Goal: Transaction & Acquisition: Purchase product/service

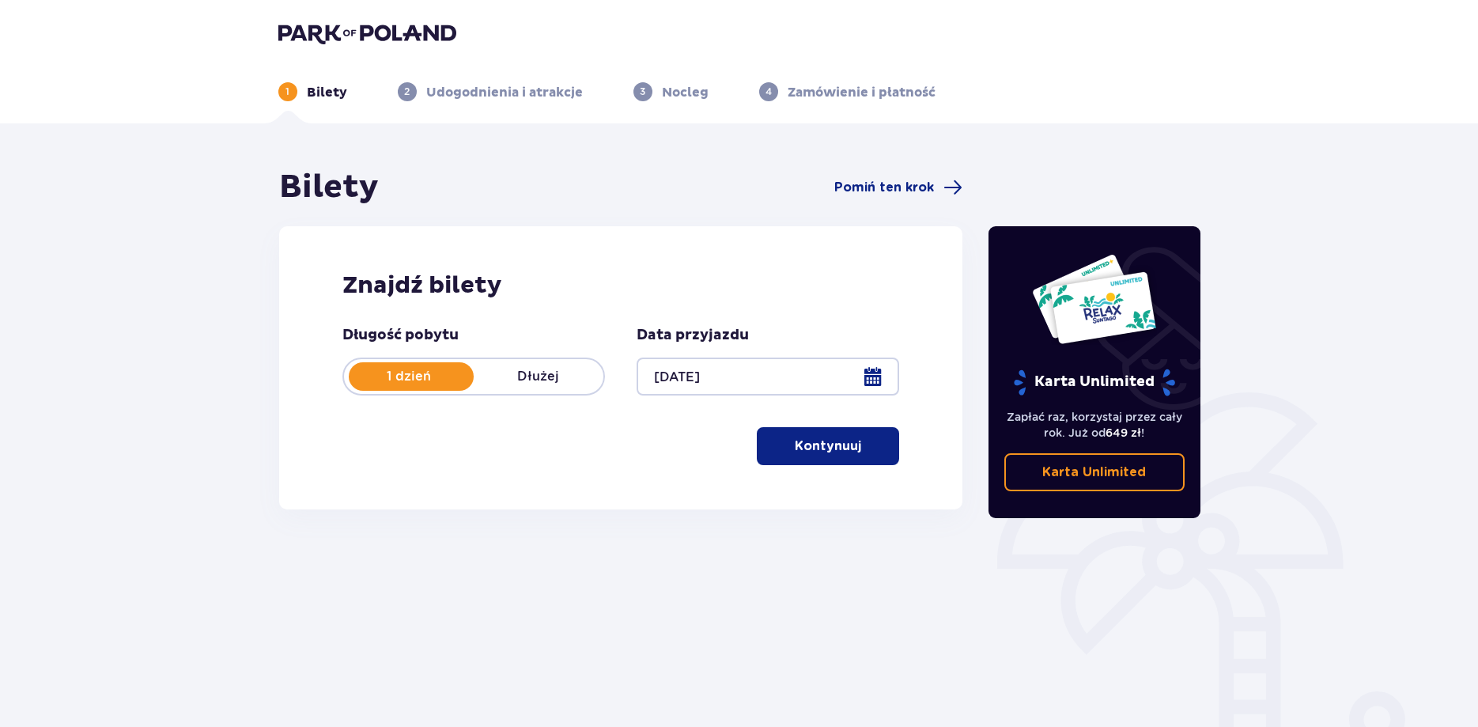
click at [827, 441] on p "Kontynuuj" at bounding box center [828, 445] width 66 height 17
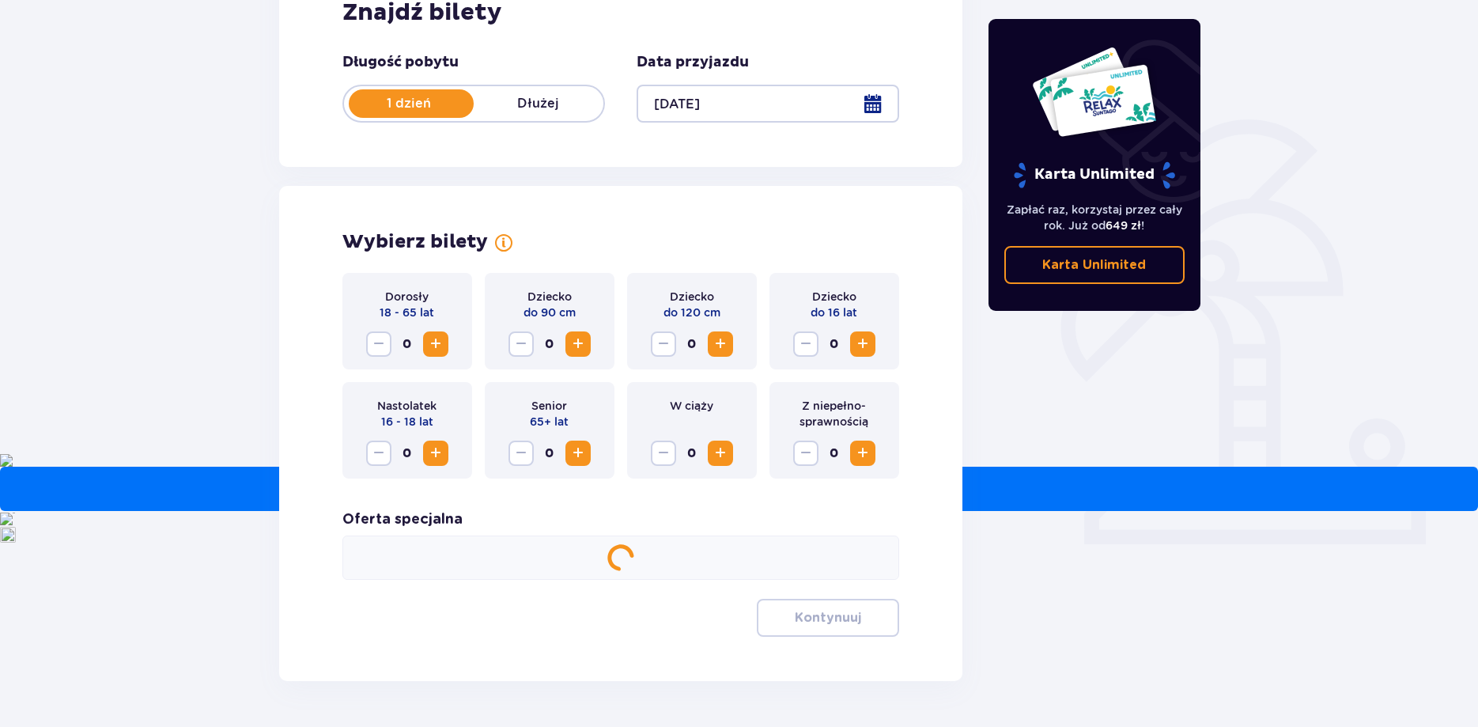
scroll to position [322, 0]
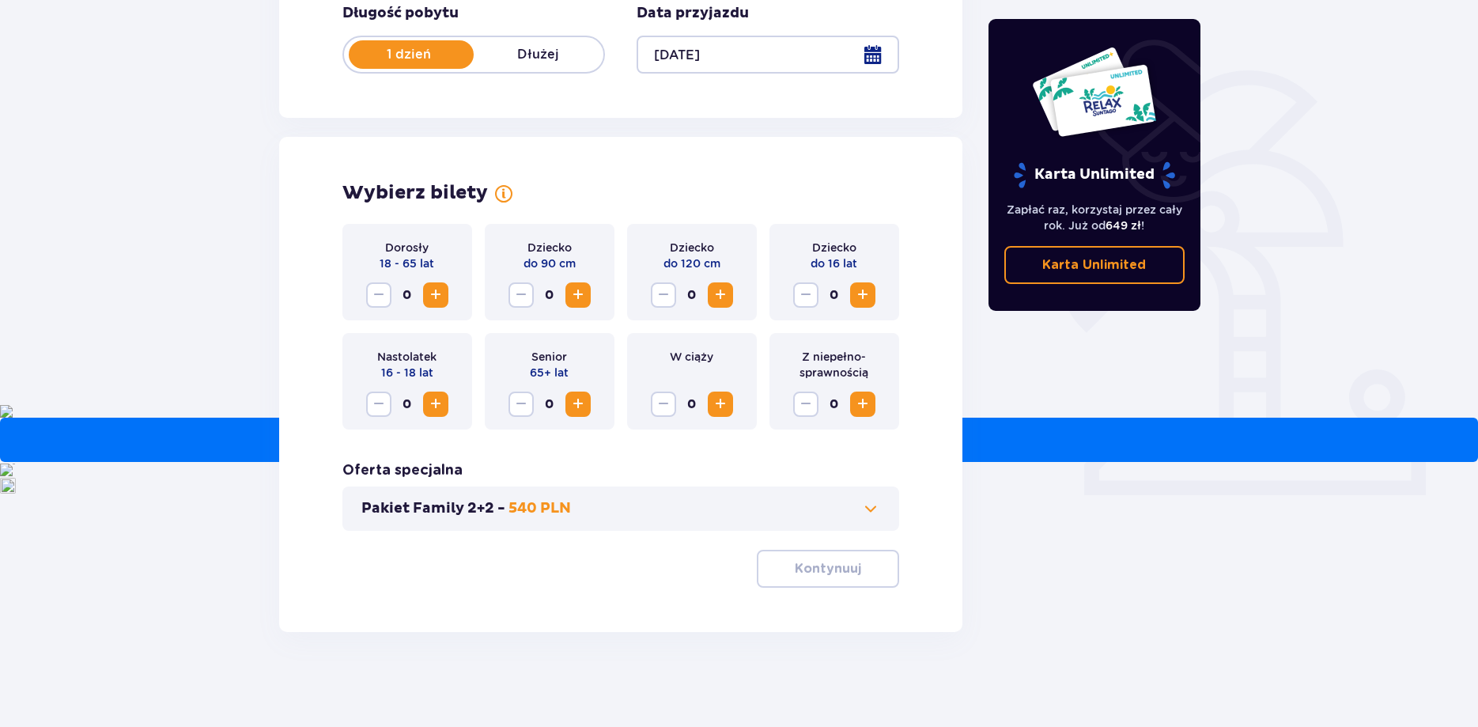
click at [440, 289] on span "Zwiększ" at bounding box center [435, 294] width 19 height 19
drag, startPoint x: 848, startPoint y: 507, endPoint x: 941, endPoint y: 460, distance: 103.6
click at [941, 460] on div "Wybierz bilety Dorosły 18 - 65 lat 2 Dziecko do 90 cm 0 Dziecko do 120 cm 0 Dzi…" at bounding box center [621, 384] width 684 height 495
click at [845, 570] on p "Kontynuuj" at bounding box center [828, 568] width 66 height 17
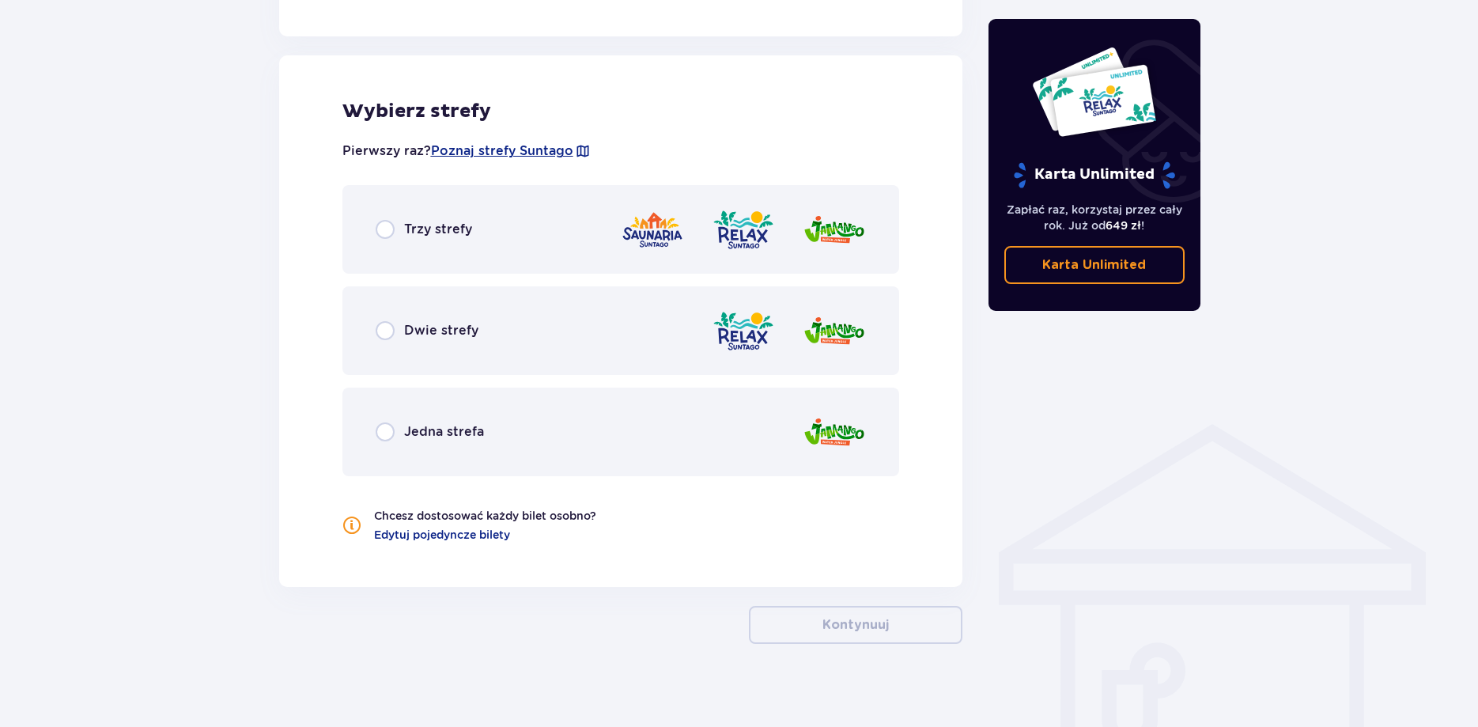
scroll to position [872, 0]
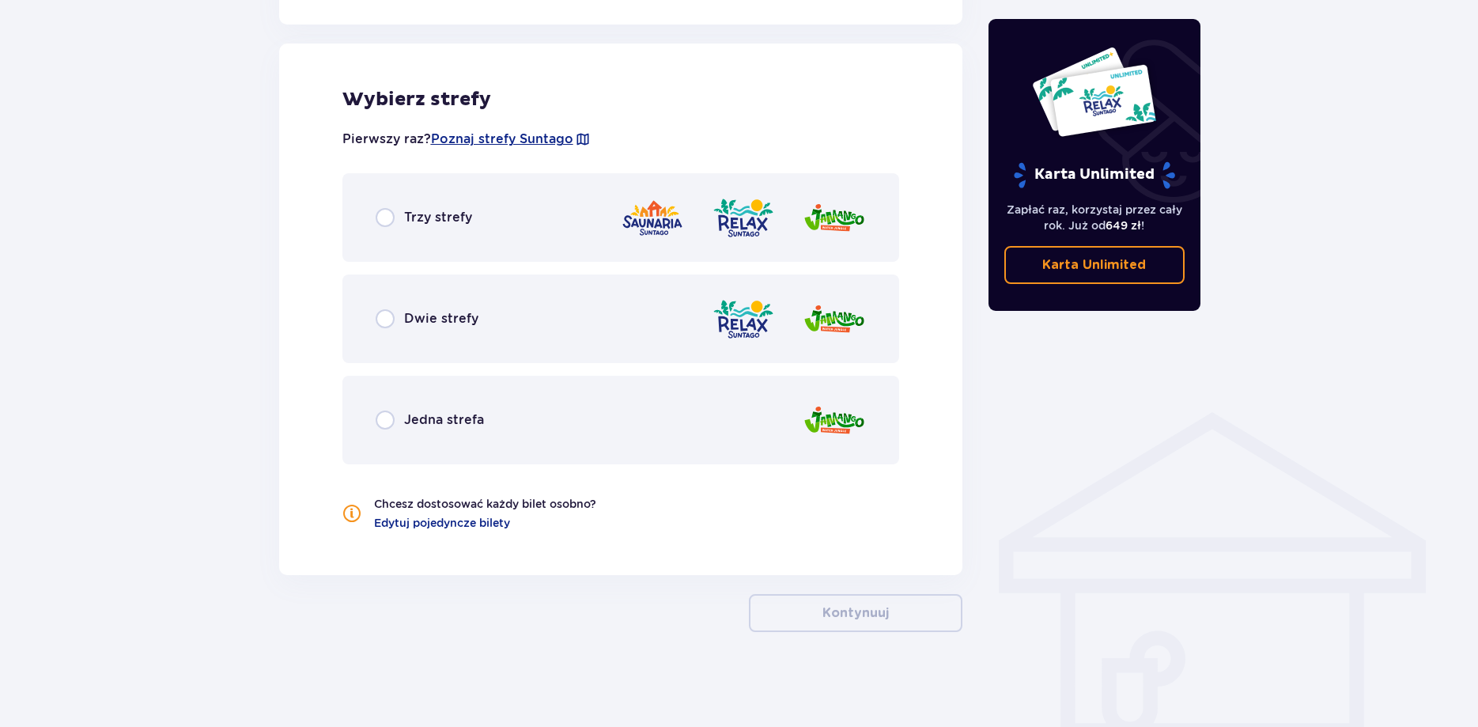
click at [395, 216] on div "Trzy strefy" at bounding box center [424, 217] width 96 height 19
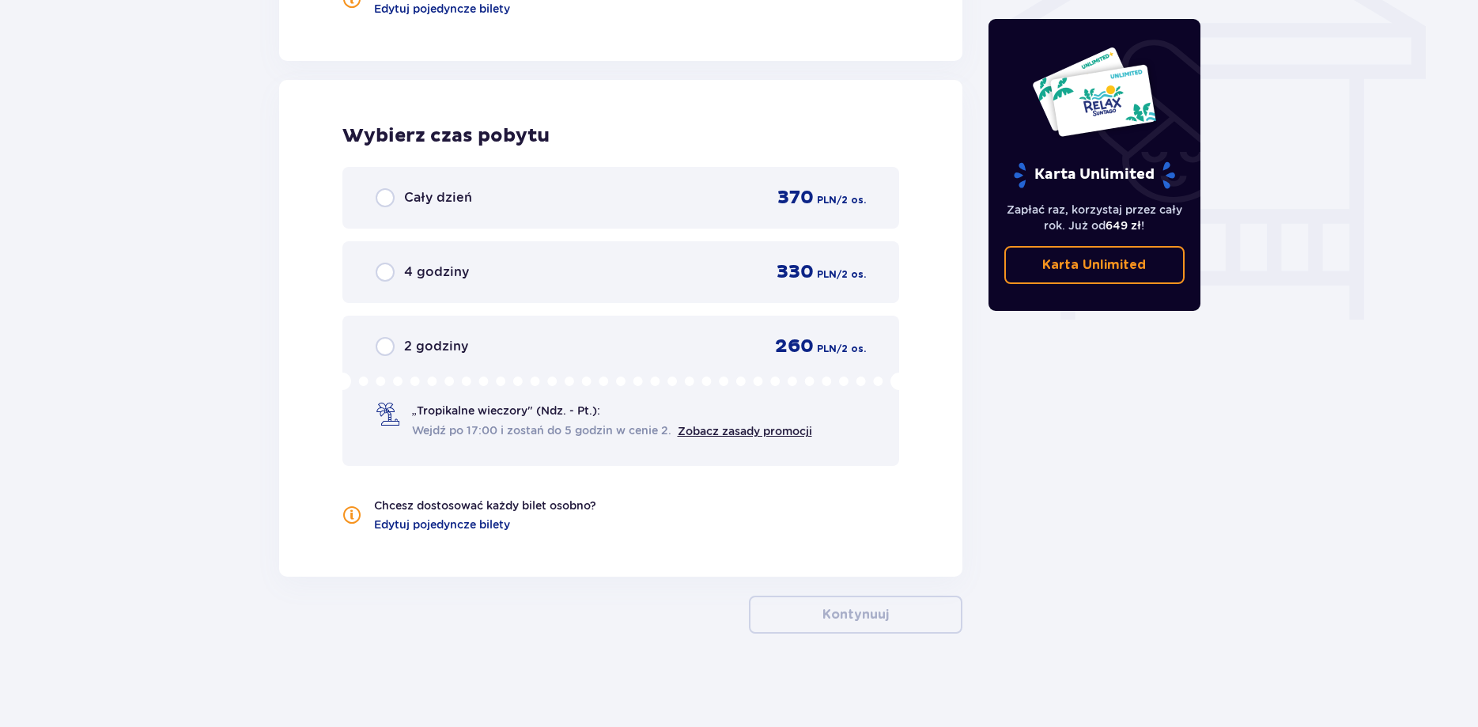
scroll to position [1387, 0]
click at [386, 266] on input "radio" at bounding box center [385, 270] width 19 height 19
radio input "true"
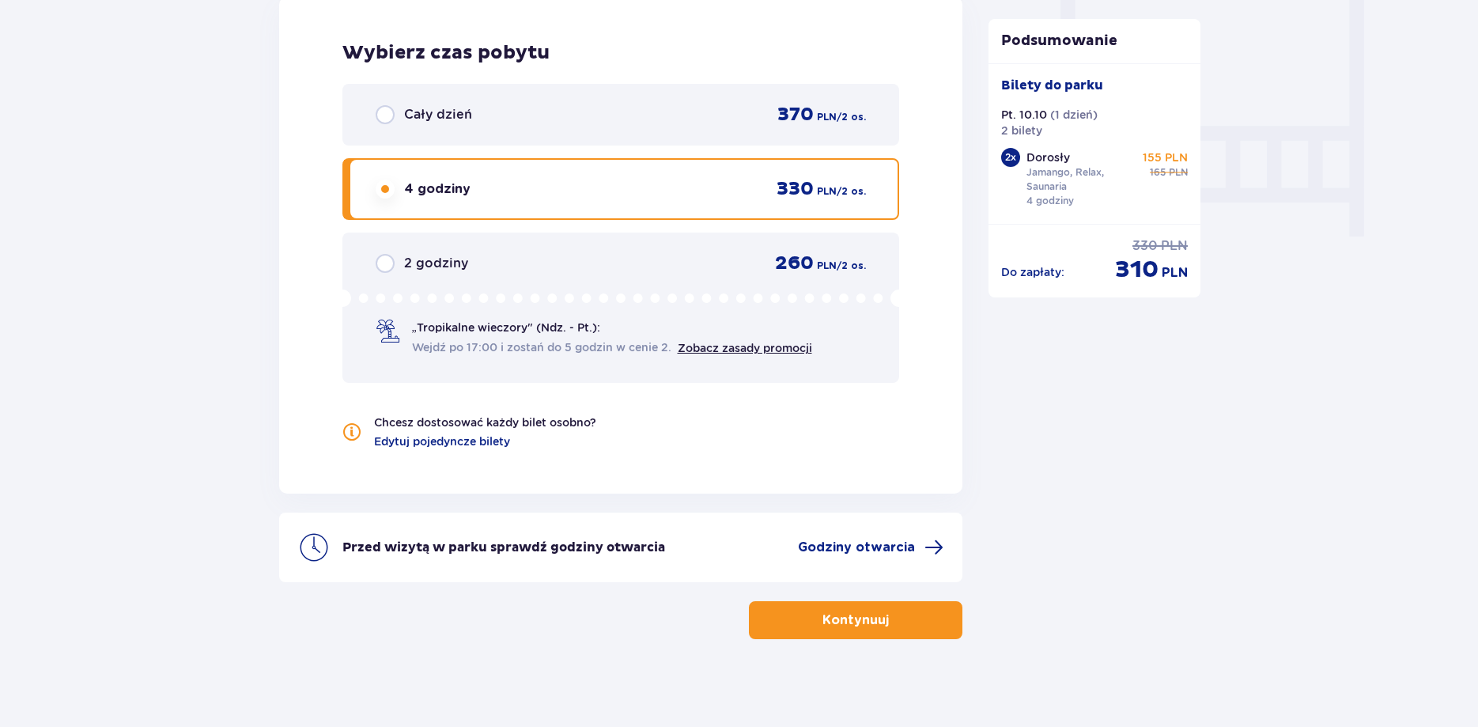
scroll to position [1476, 0]
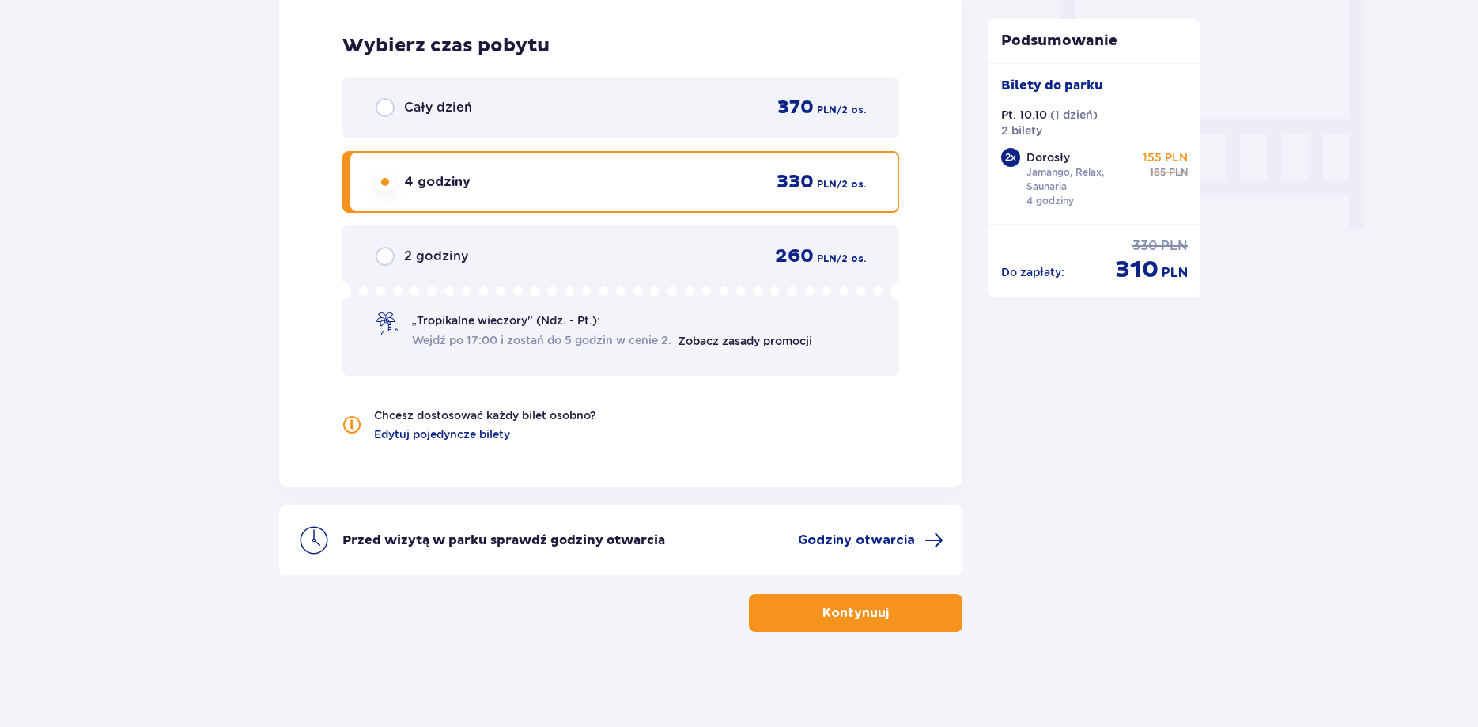
click at [390, 108] on input "radio" at bounding box center [385, 107] width 19 height 19
radio input "true"
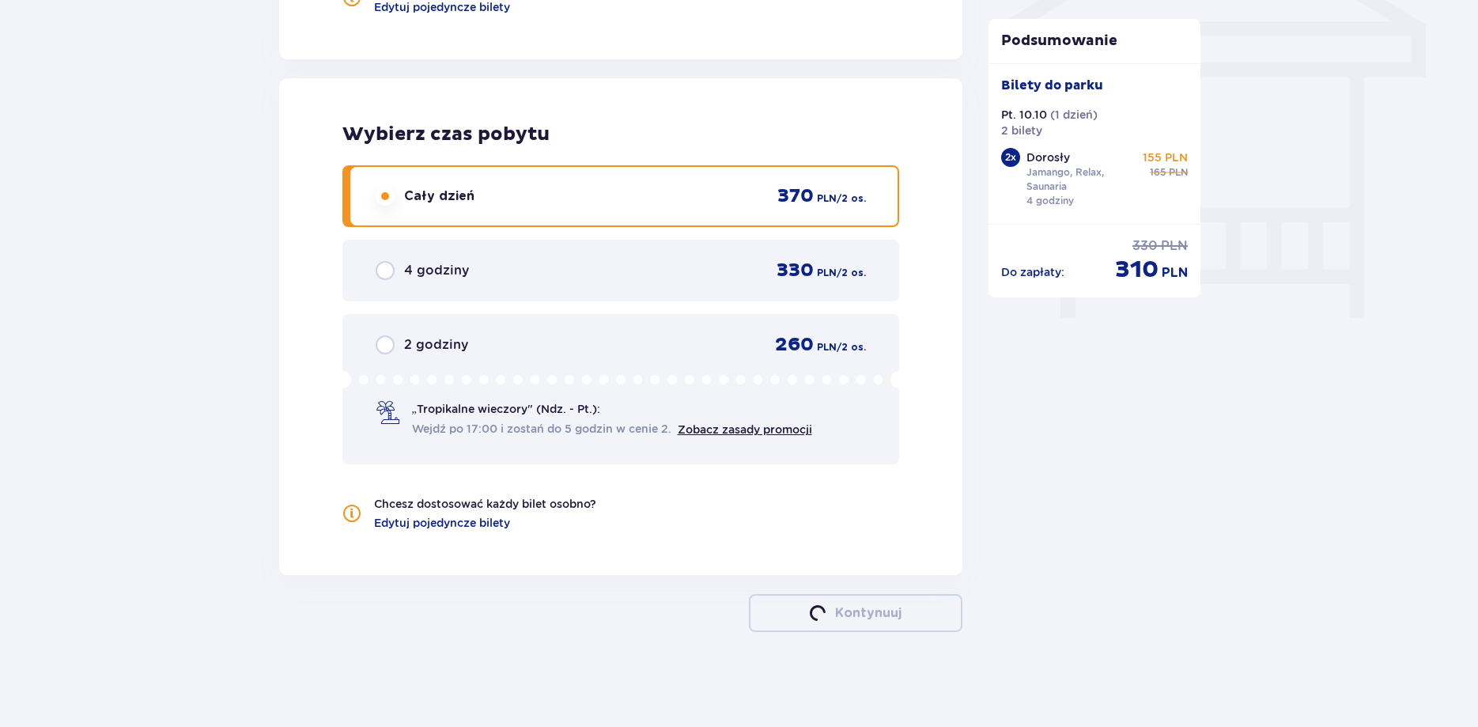
scroll to position [1387, 0]
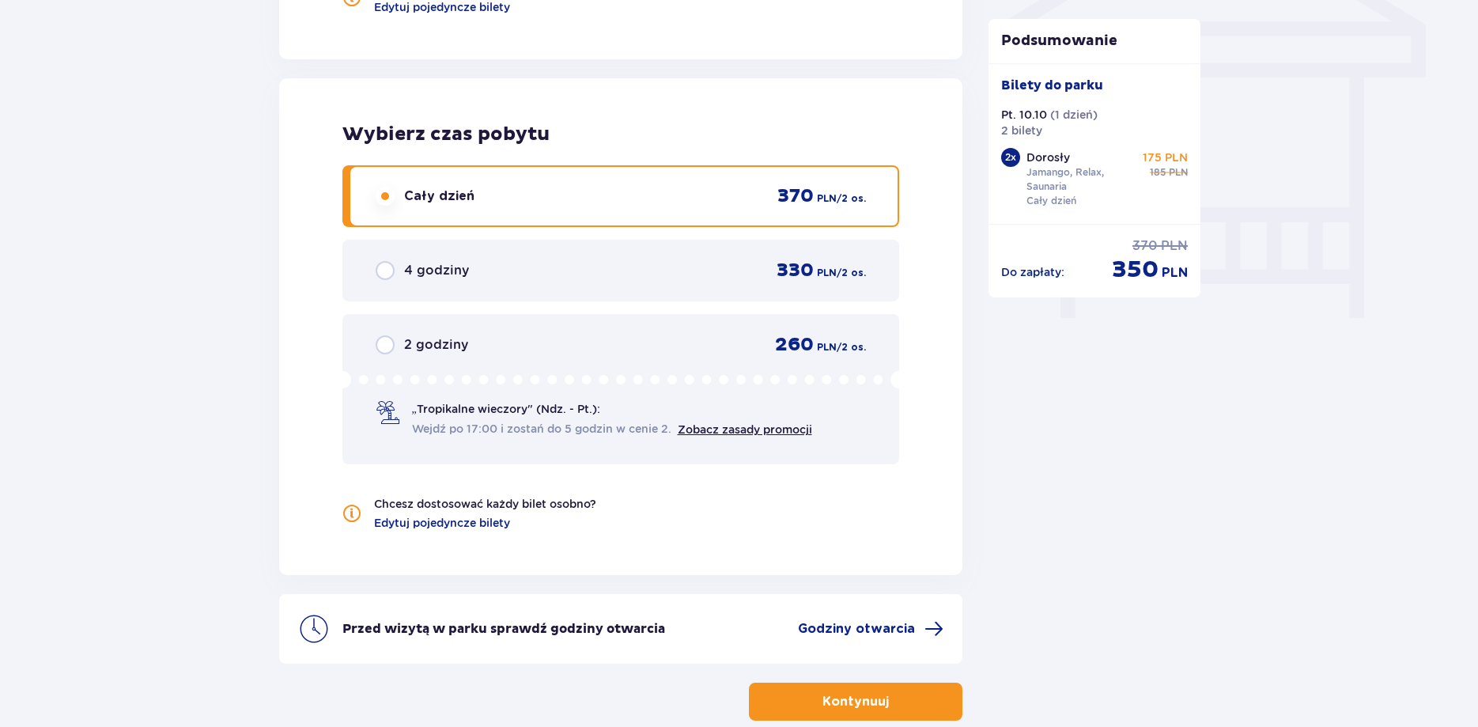
click at [395, 277] on div "4 godziny" at bounding box center [422, 270] width 93 height 19
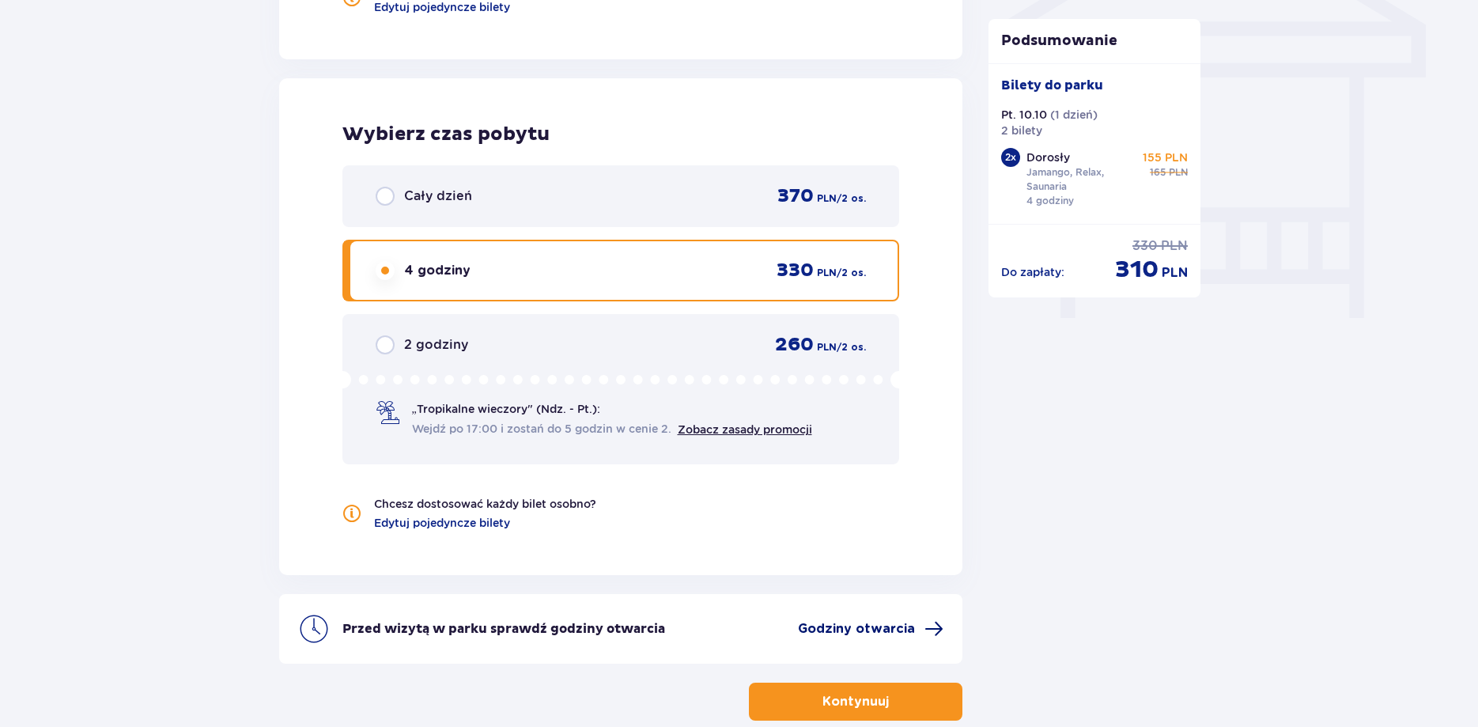
click at [902, 633] on span "Godziny otwarcia" at bounding box center [856, 628] width 117 height 17
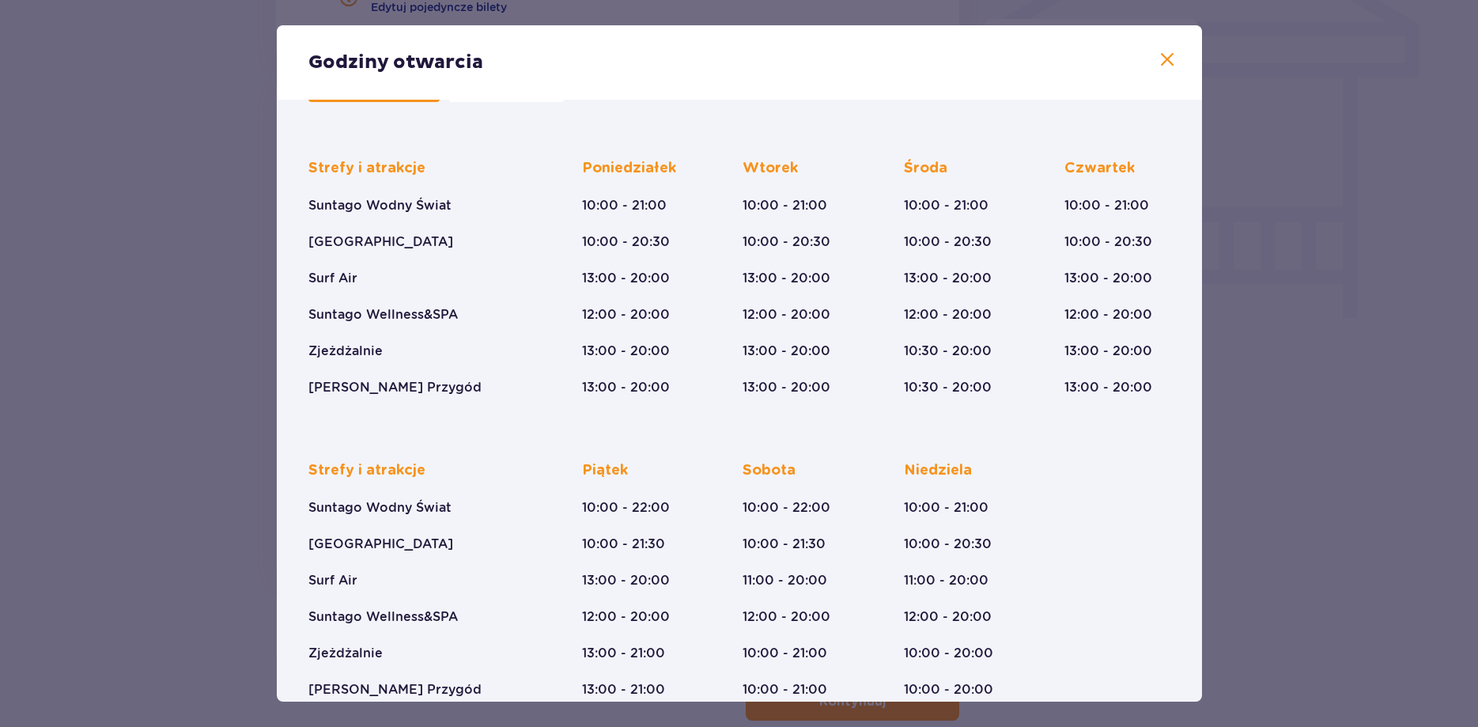
scroll to position [110, 0]
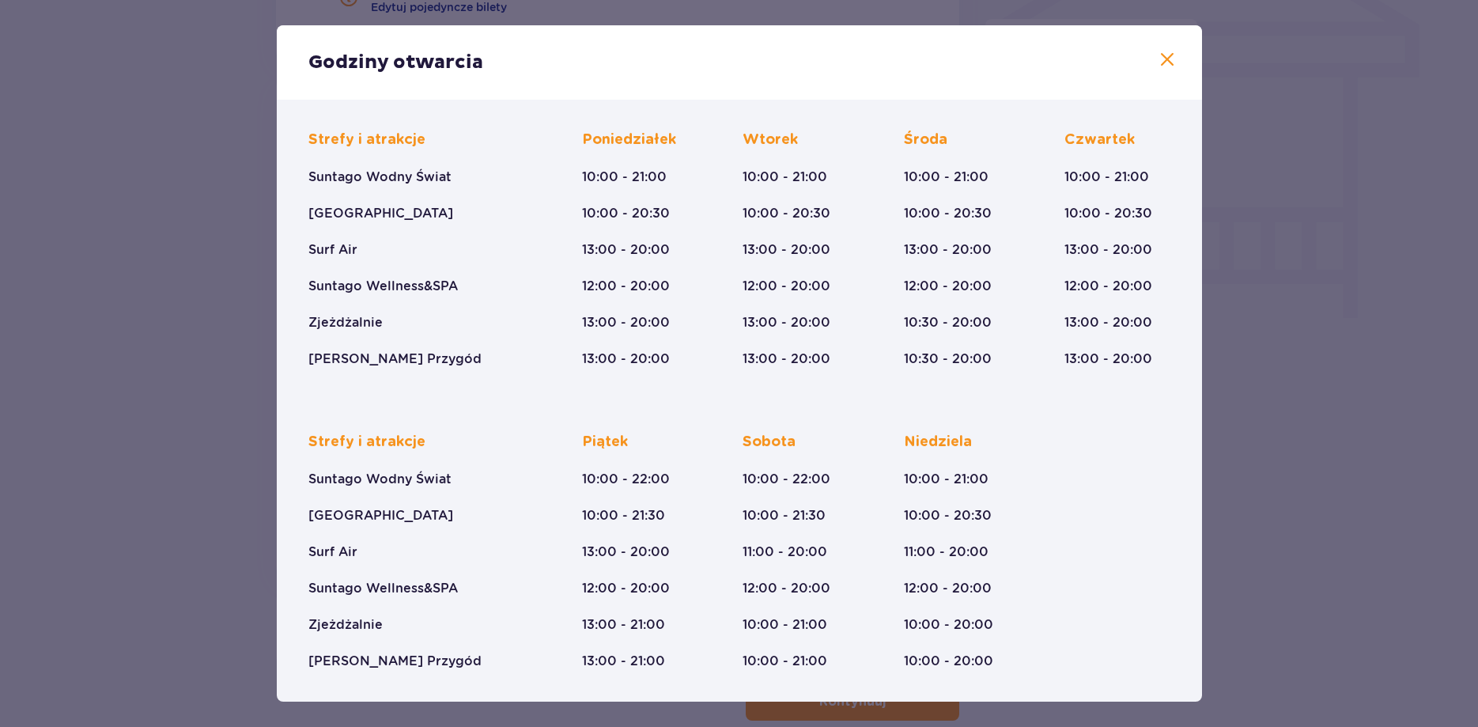
drag, startPoint x: 601, startPoint y: 587, endPoint x: 678, endPoint y: 587, distance: 76.7
click at [678, 587] on div "Strefy i atrakcje Suntago Wodny Świat Crocodile Island Surf Air Suntago Wellnes…" at bounding box center [739, 538] width 862 height 262
click at [1160, 59] on span at bounding box center [1166, 60] width 19 height 19
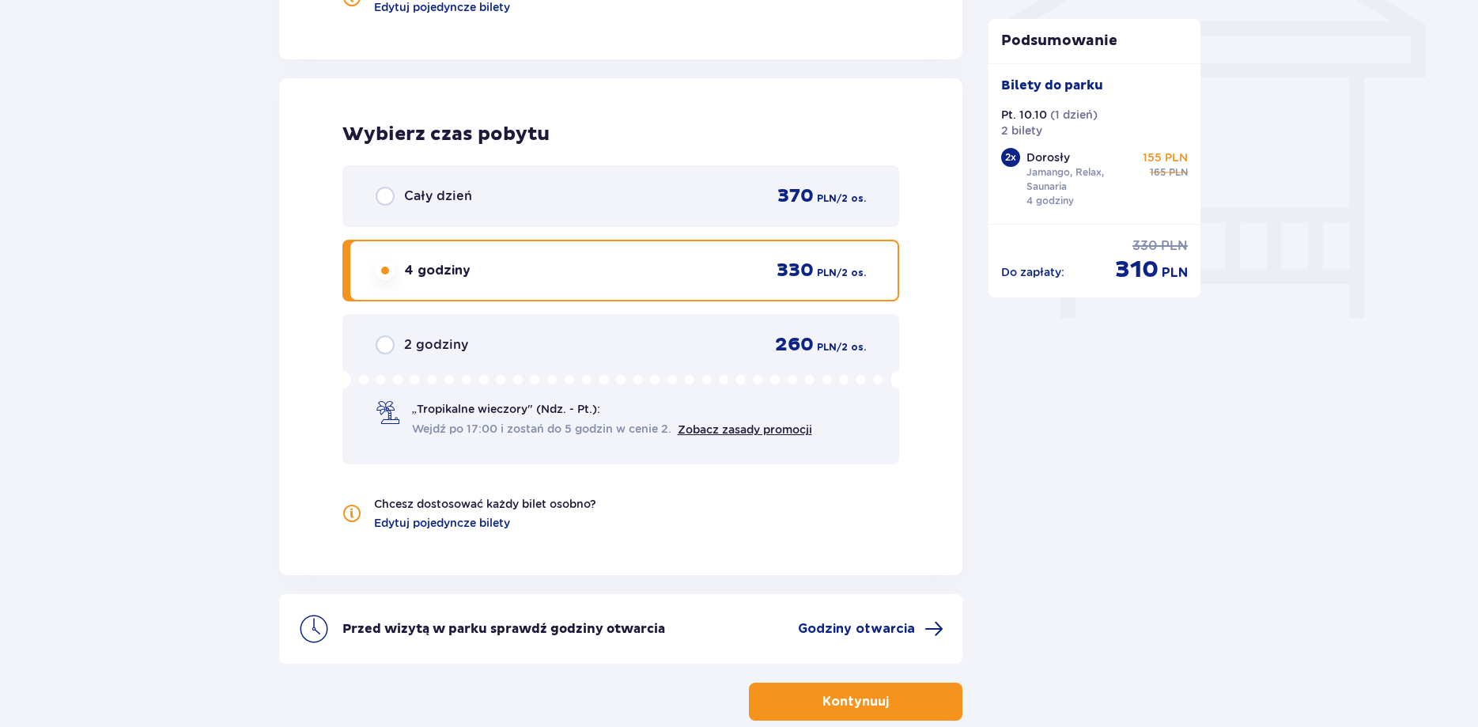
click at [805, 700] on button "Kontynuuj" at bounding box center [855, 701] width 213 height 38
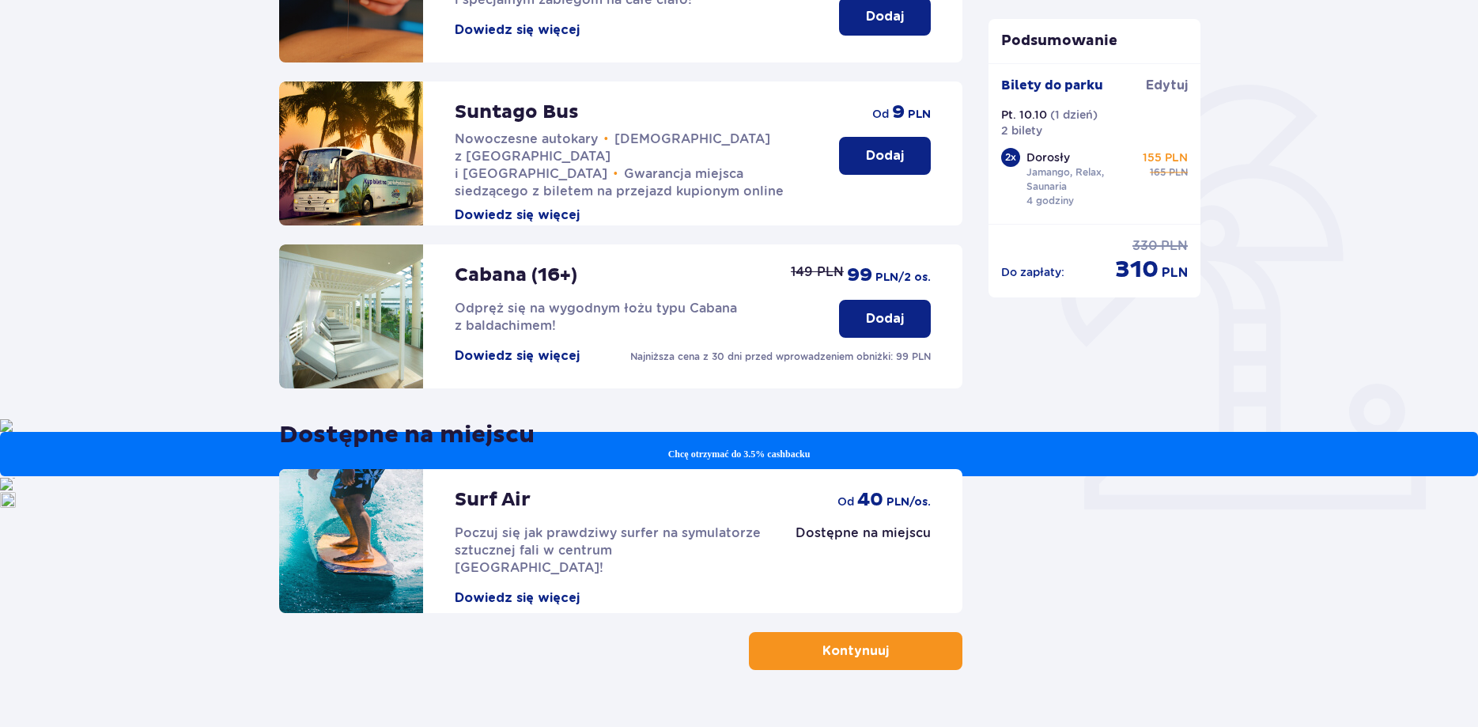
scroll to position [345, 0]
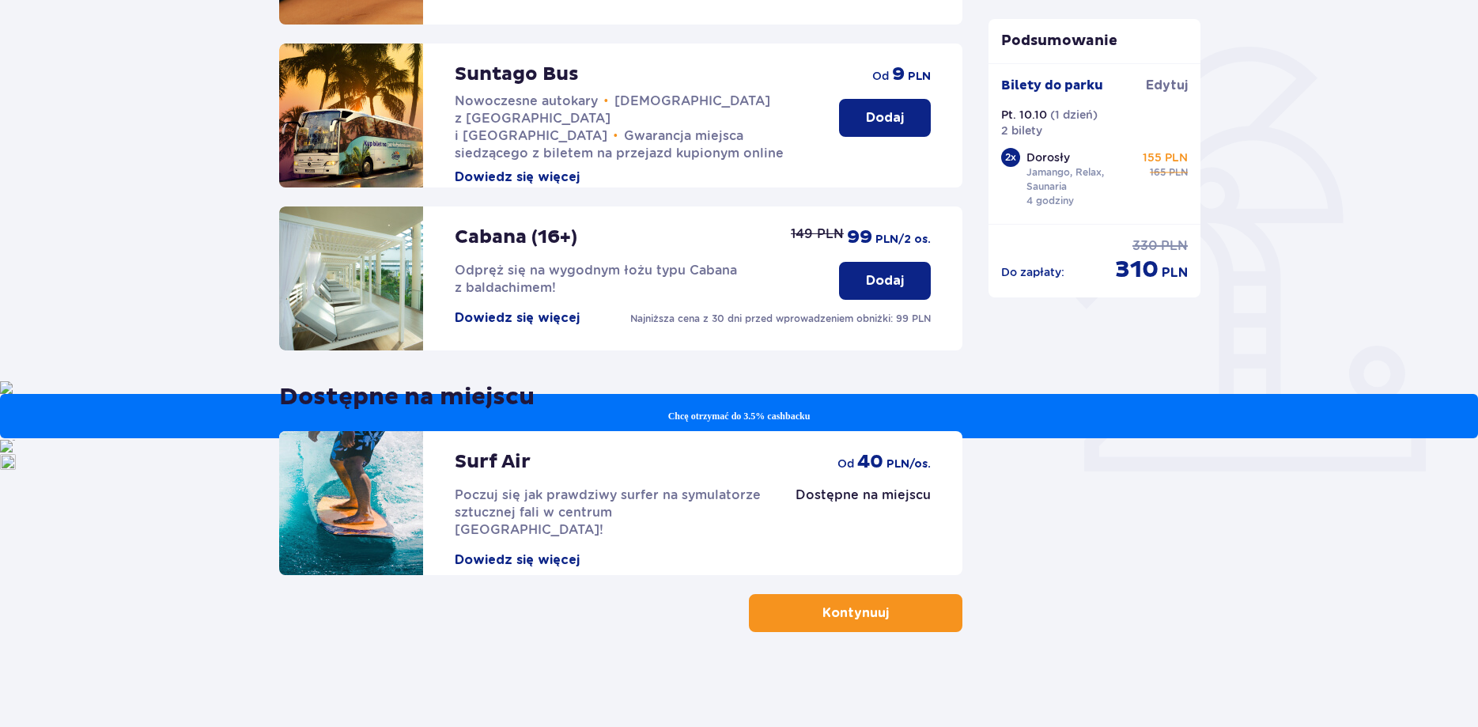
click at [892, 617] on span "button" at bounding box center [891, 612] width 19 height 19
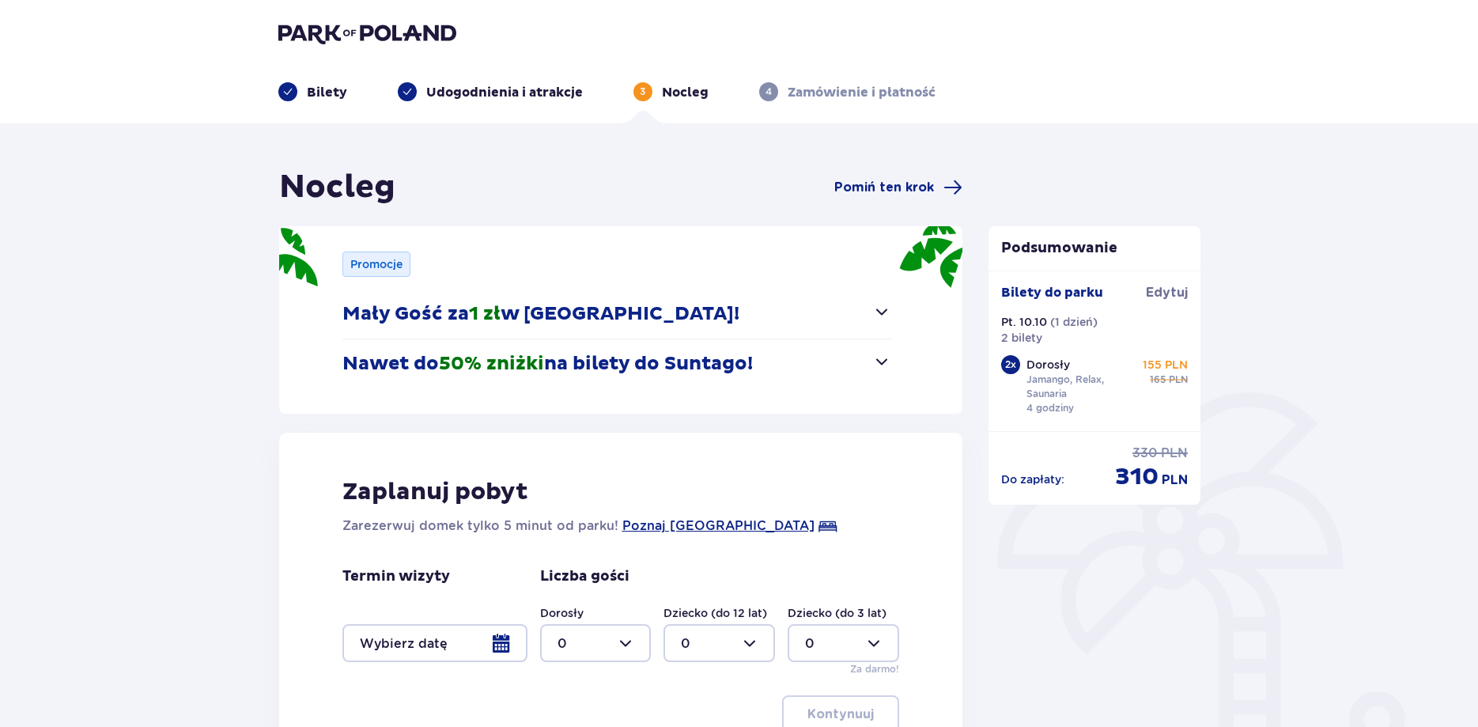
click at [874, 363] on span "button" at bounding box center [881, 361] width 19 height 19
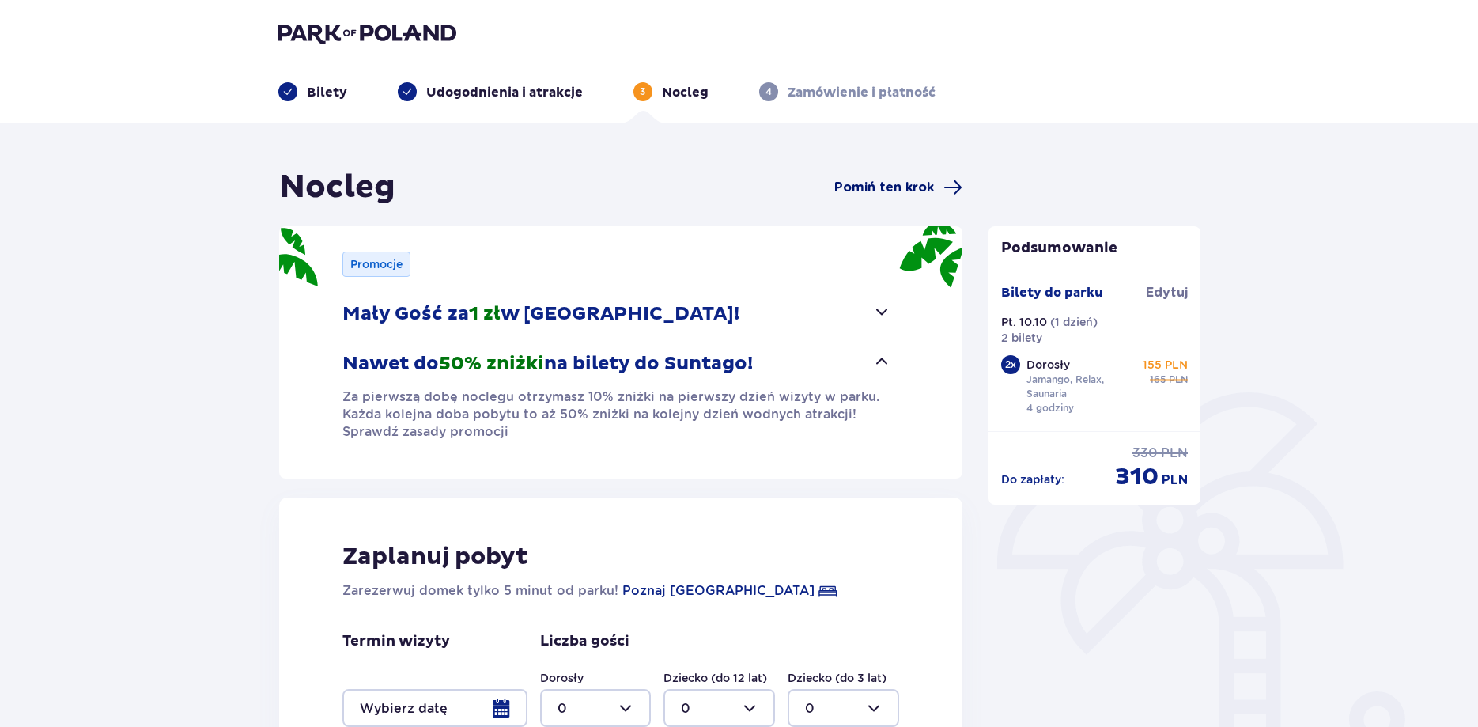
click at [881, 182] on span "Pomiń ten krok" at bounding box center [884, 187] width 100 height 17
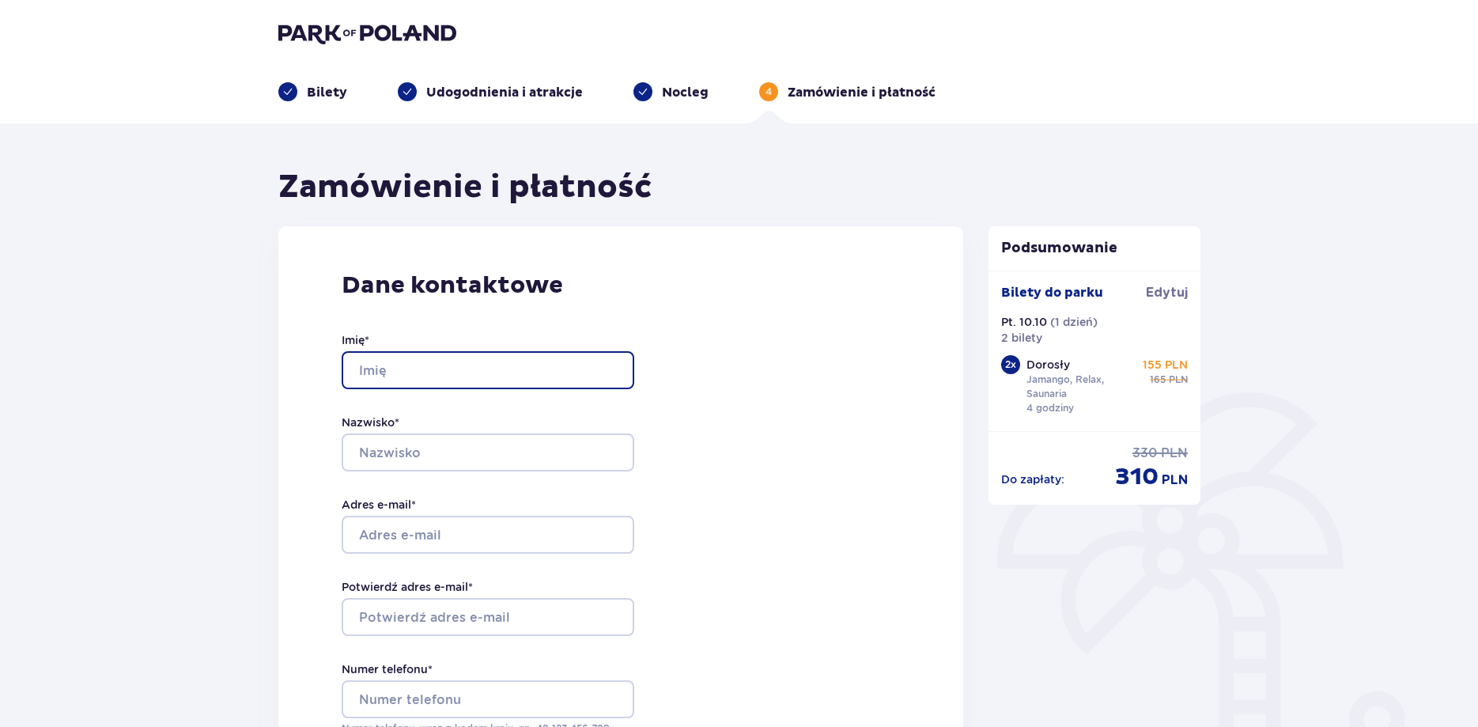
click at [421, 377] on input "Imię *" at bounding box center [488, 370] width 293 height 38
type input "Mateusz"
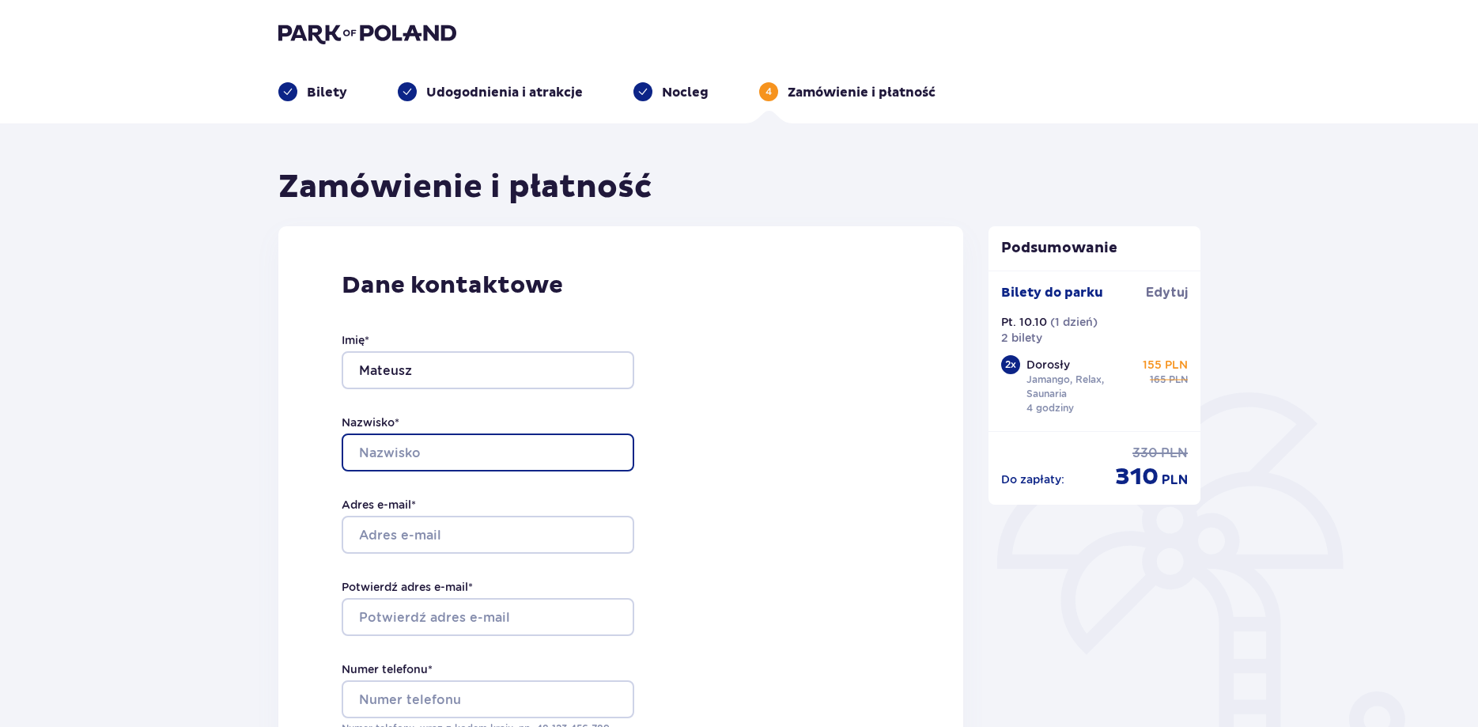
type input "Przybylski"
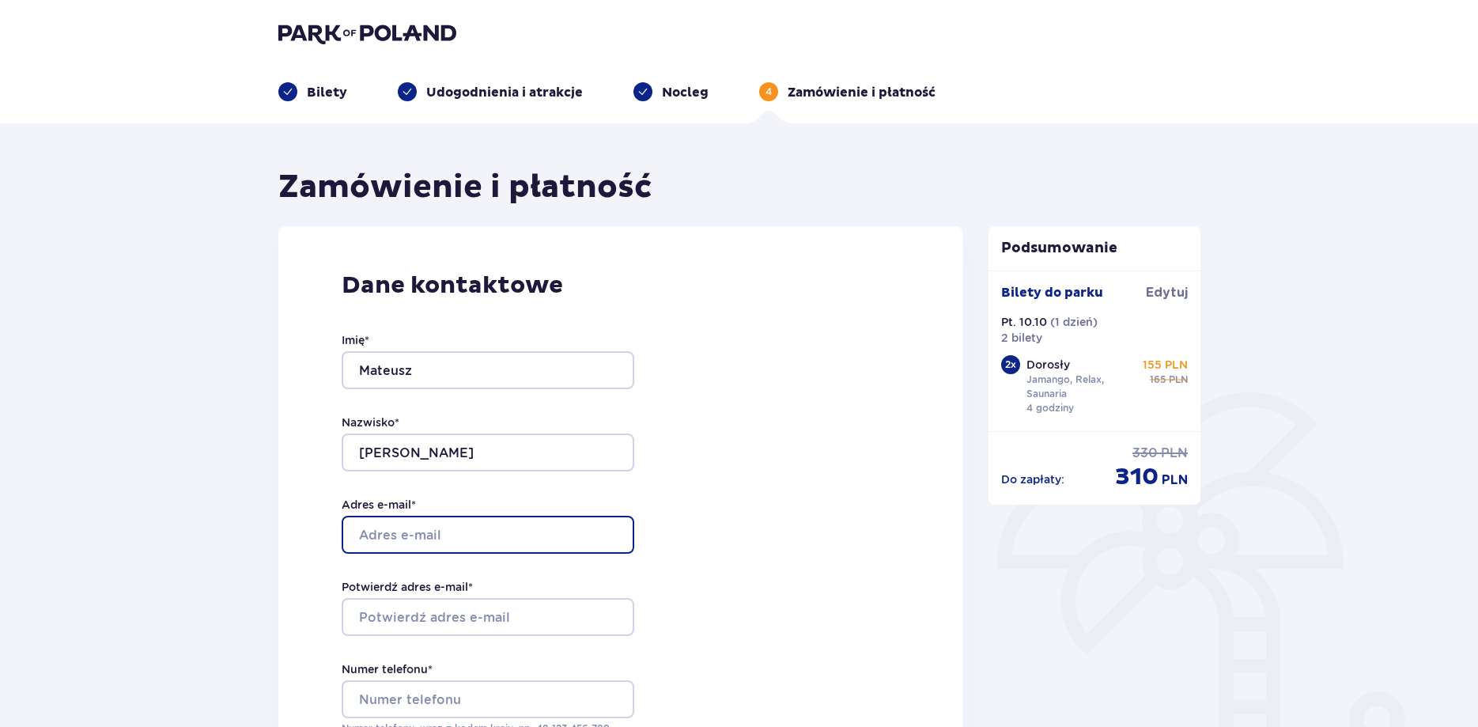
type input "matibekier0666@gmail.com"
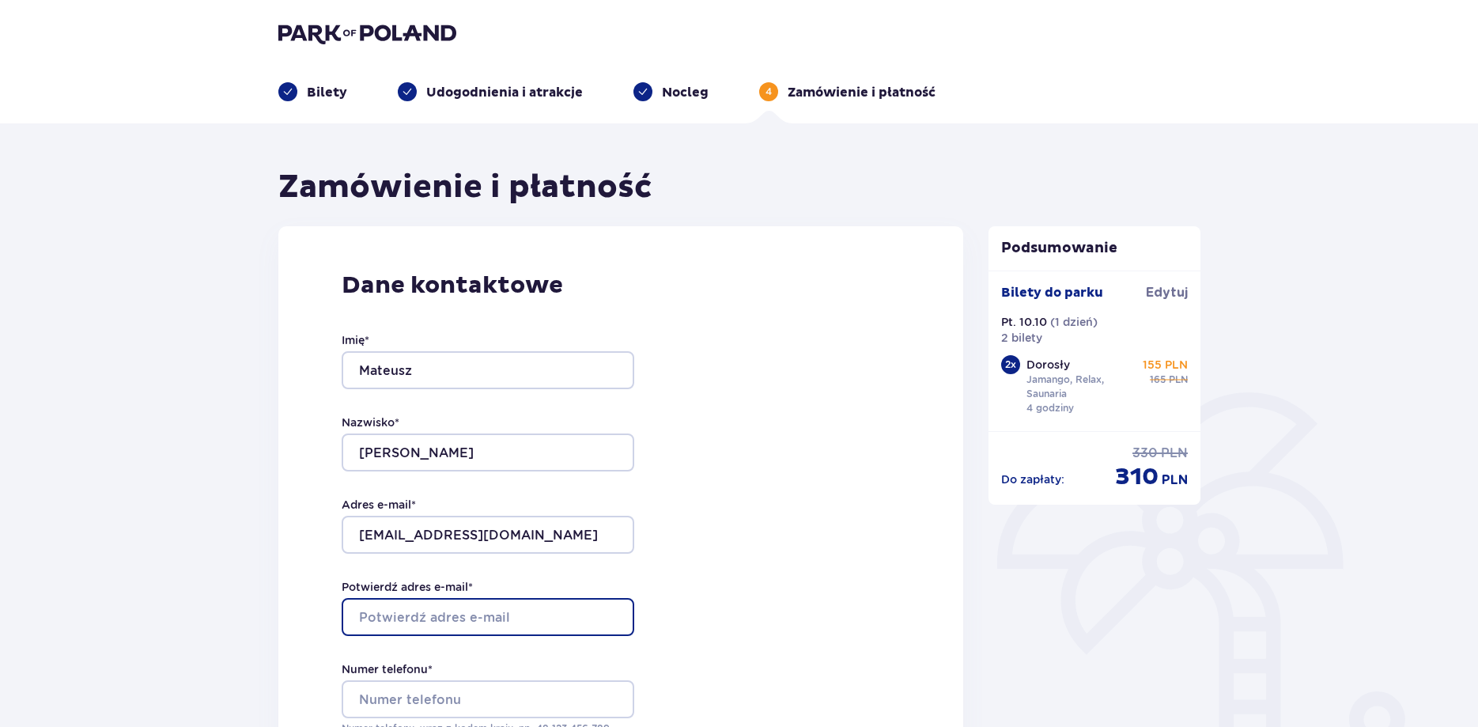
type input "matibekier0666@gmail.com"
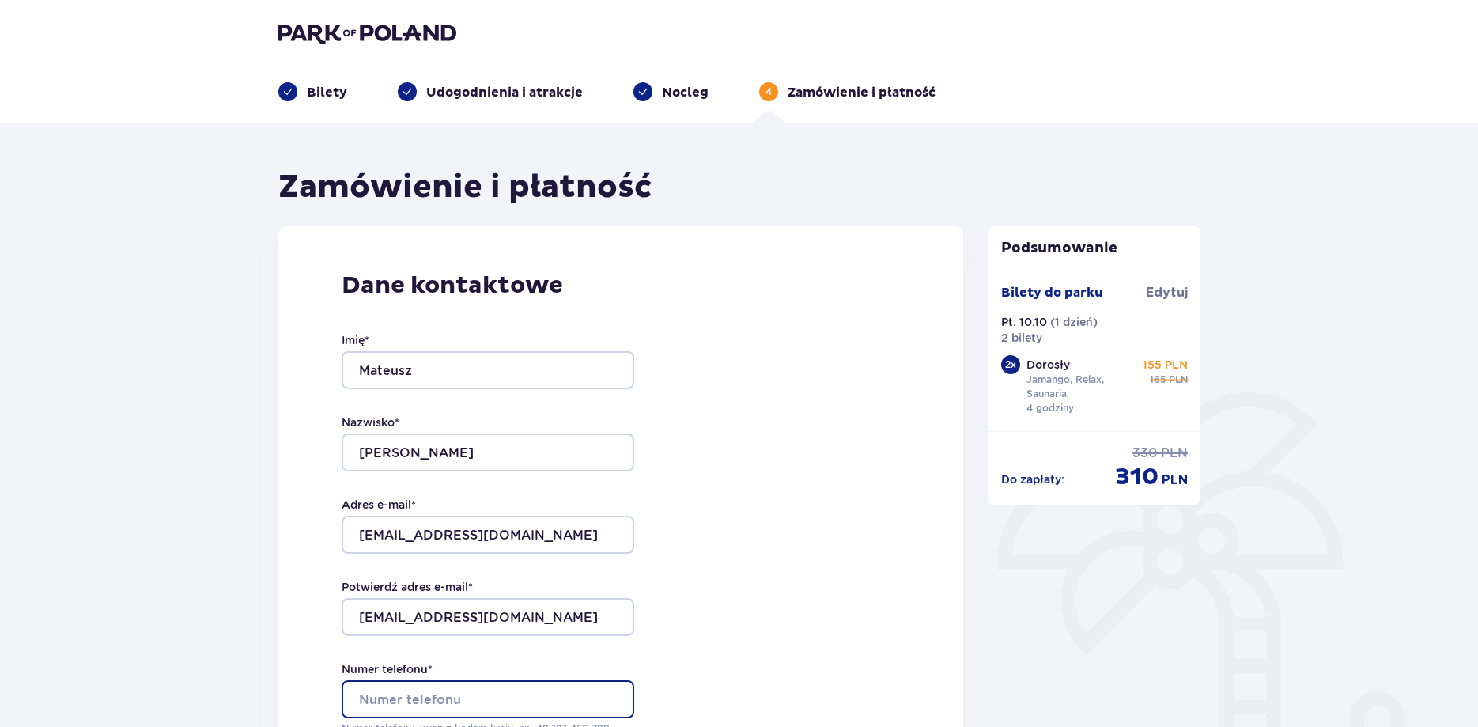
type input "+48724502890"
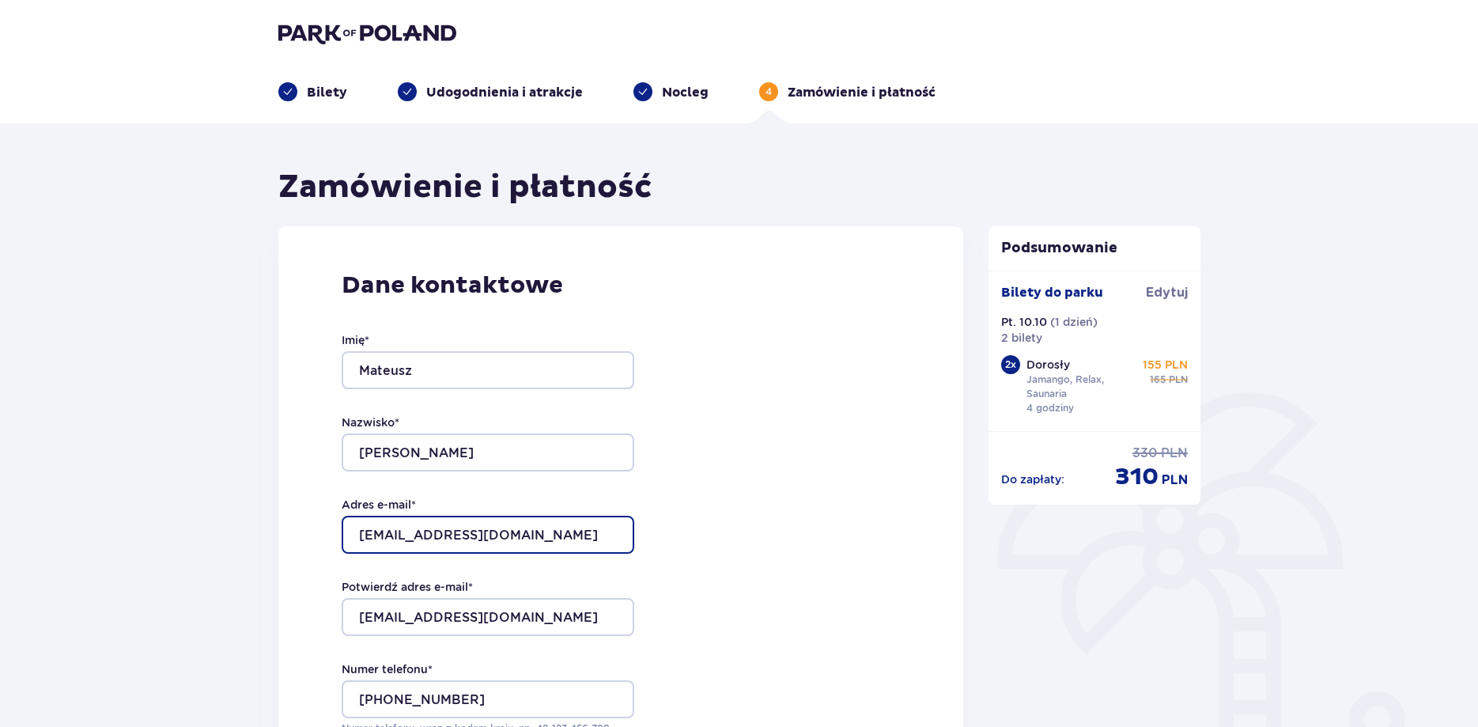
click at [570, 534] on input "matibekier0666@gmail.com" at bounding box center [488, 534] width 293 height 38
drag, startPoint x: 564, startPoint y: 528, endPoint x: 260, endPoint y: 523, distance: 303.6
click at [342, 523] on input "matibekier0666@gmail.com" at bounding box center [488, 534] width 293 height 38
click at [460, 534] on input "matibekier0666@gmail.com" at bounding box center [488, 534] width 293 height 38
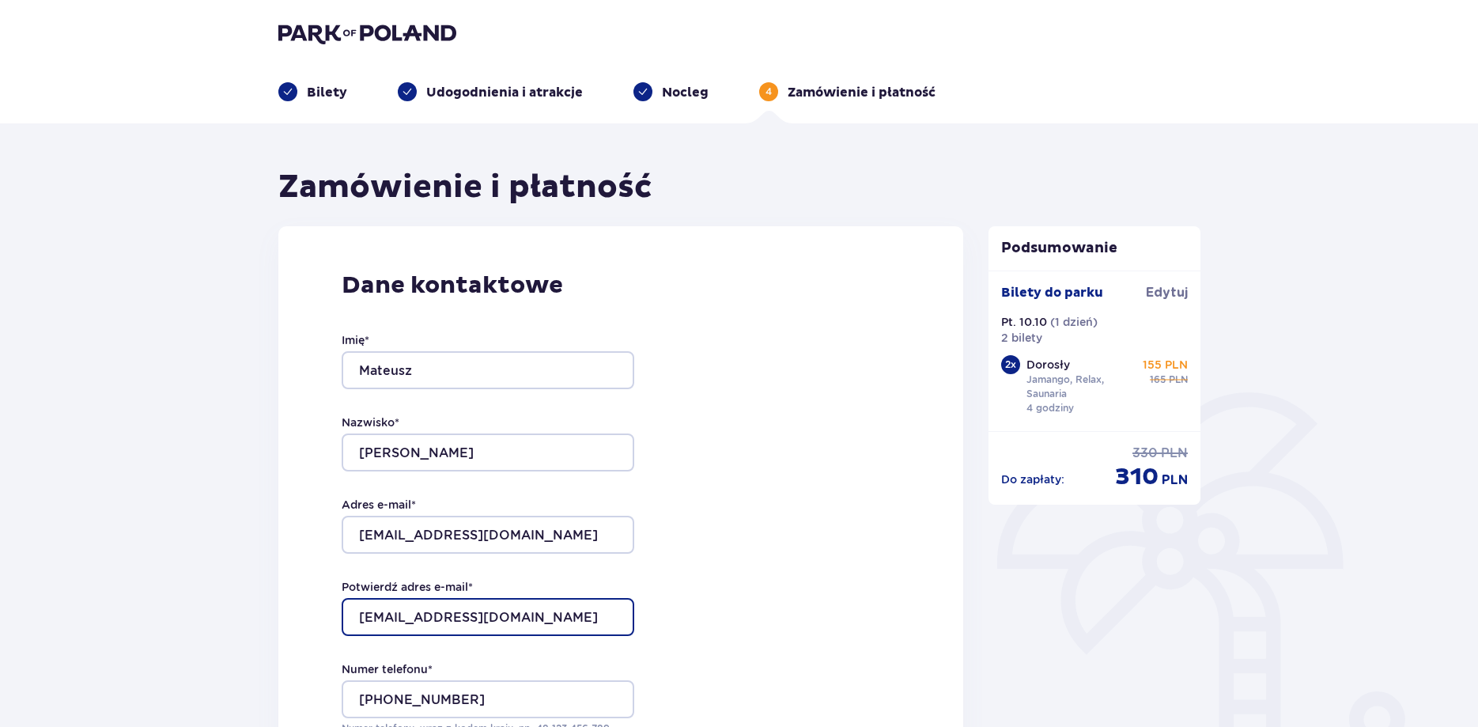
drag, startPoint x: 564, startPoint y: 617, endPoint x: 308, endPoint y: 598, distance: 256.0
click at [342, 598] on input "matibekier0666@gmail.com" at bounding box center [488, 617] width 293 height 38
click at [411, 622] on input "matibekier0666@gmail.com" at bounding box center [488, 617] width 293 height 38
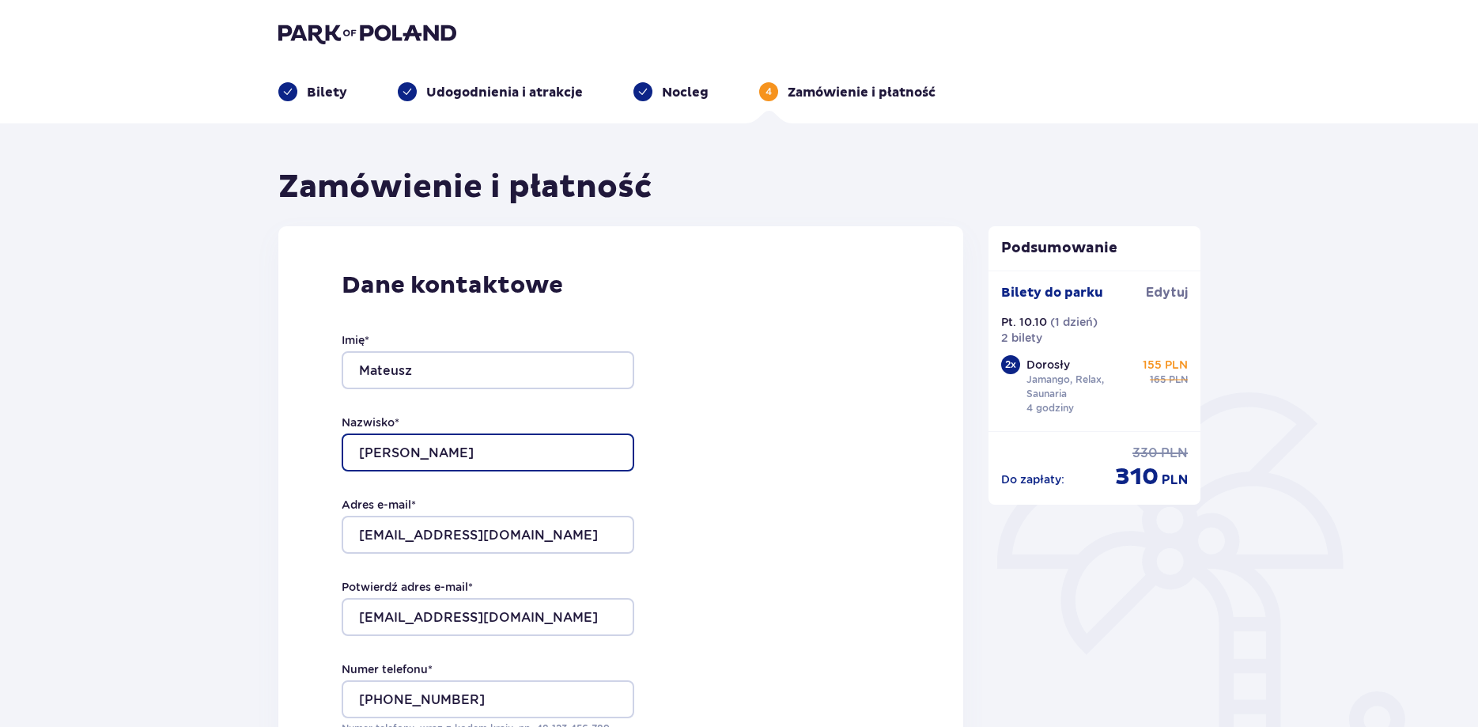
click at [485, 450] on input "Przybylski" at bounding box center [488, 452] width 293 height 38
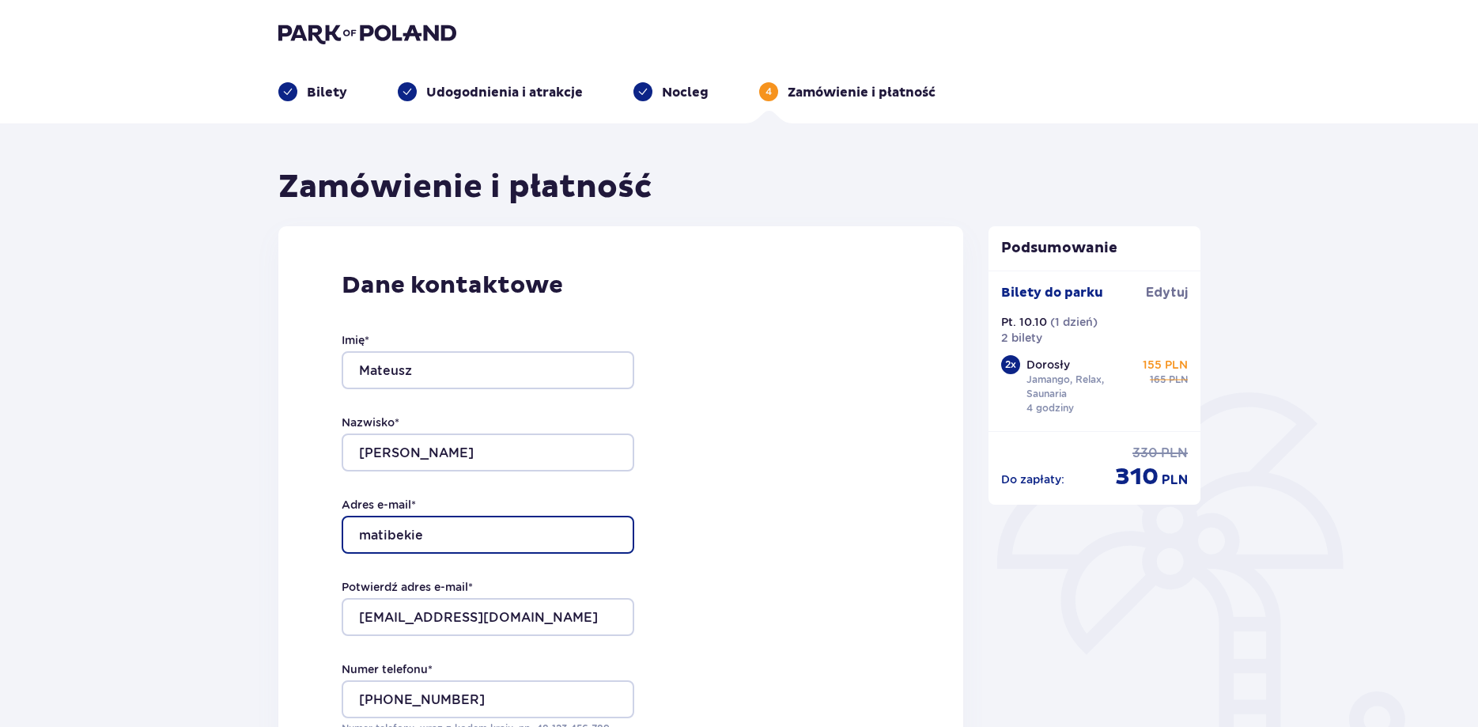
type input "matibekier0666@gmail.com"
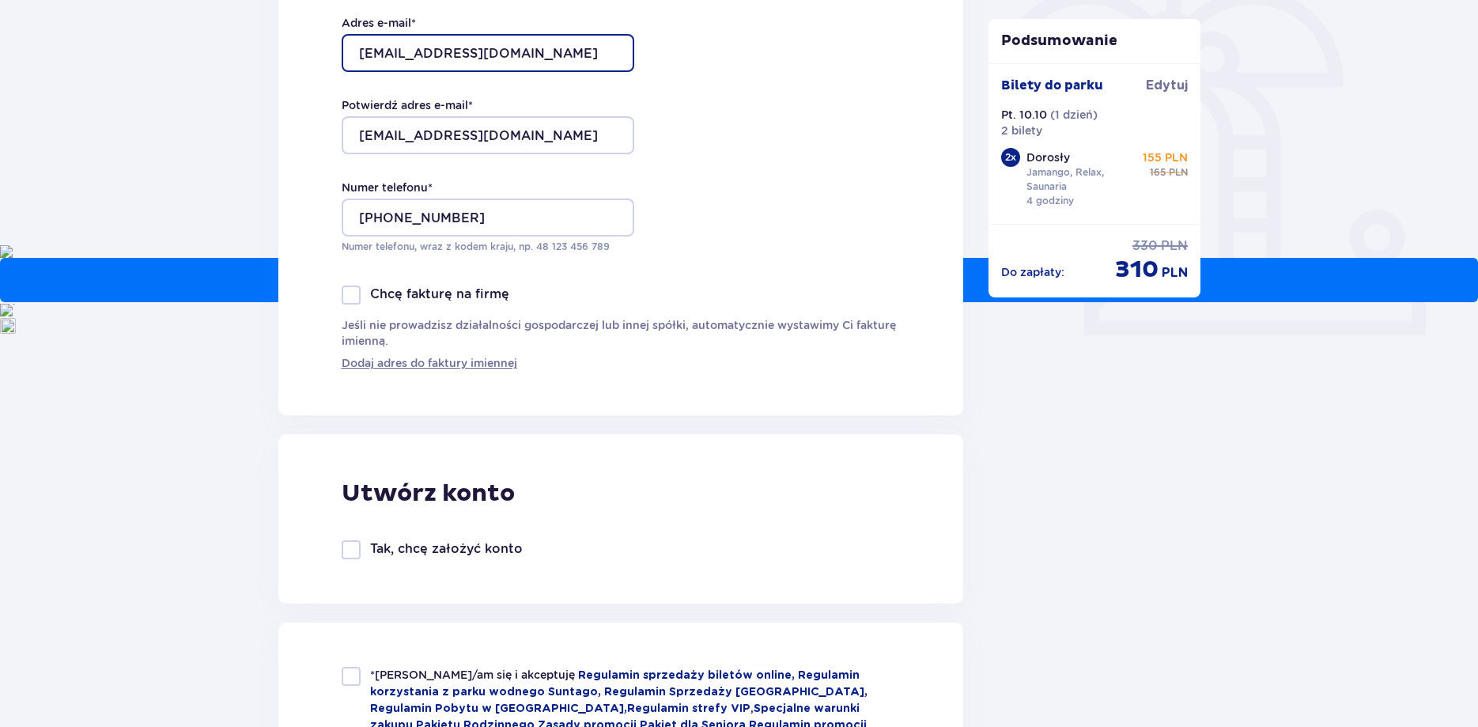
scroll to position [482, 0]
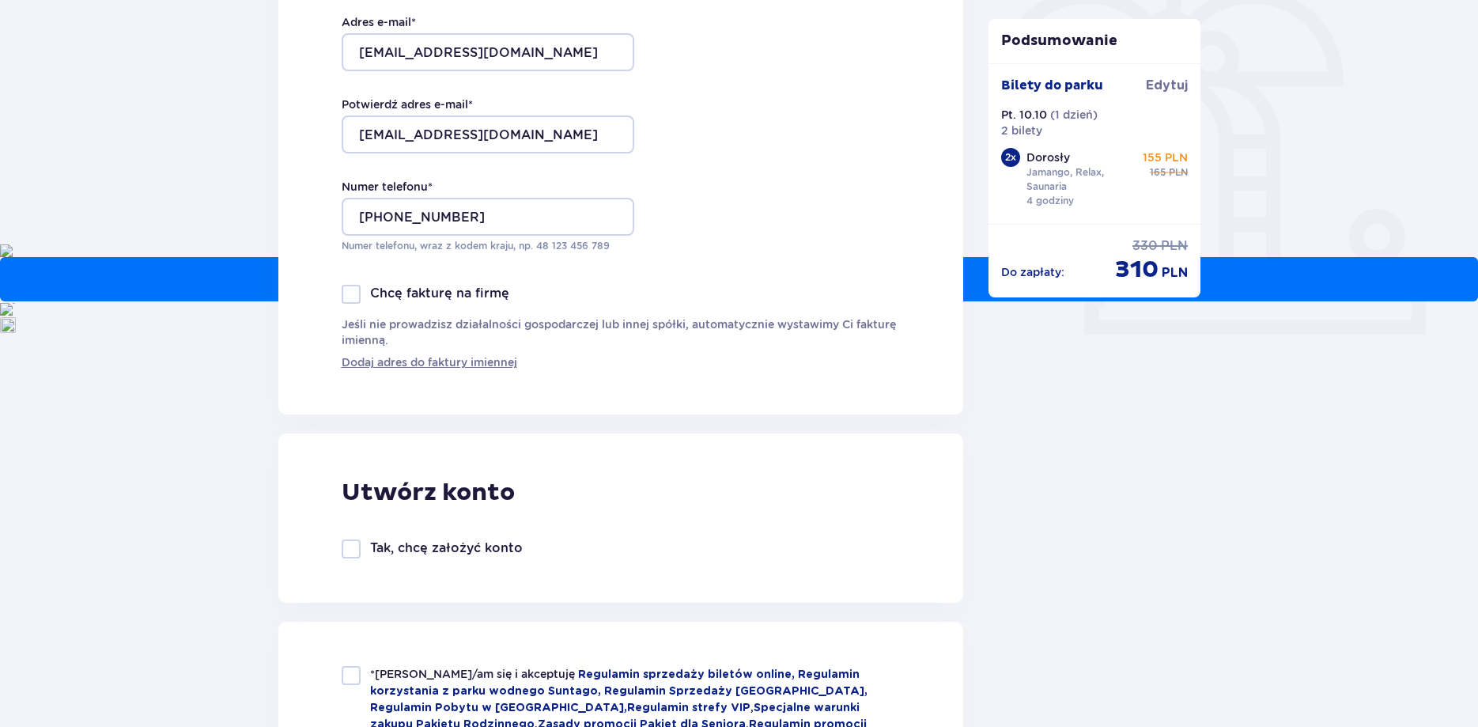
click at [359, 543] on div at bounding box center [351, 548] width 19 height 19
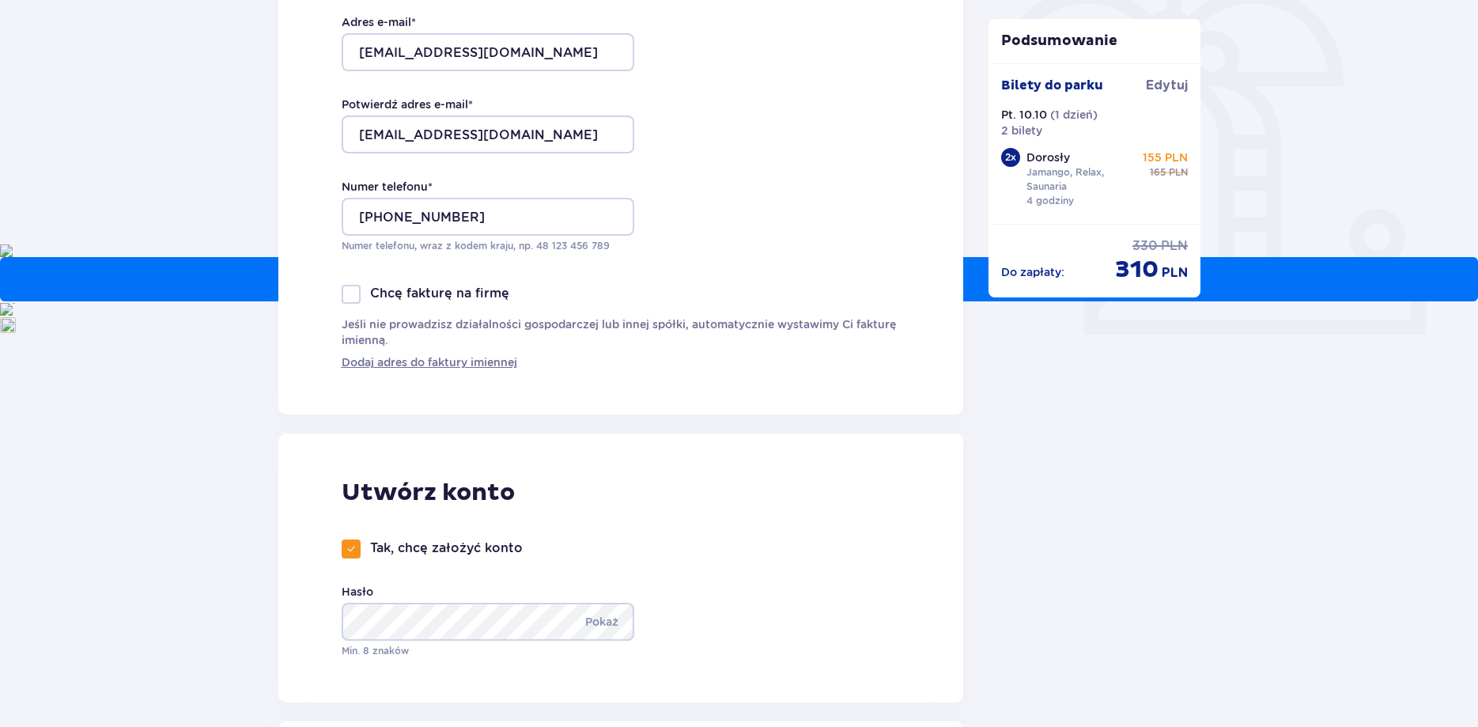
checkbox input "true"
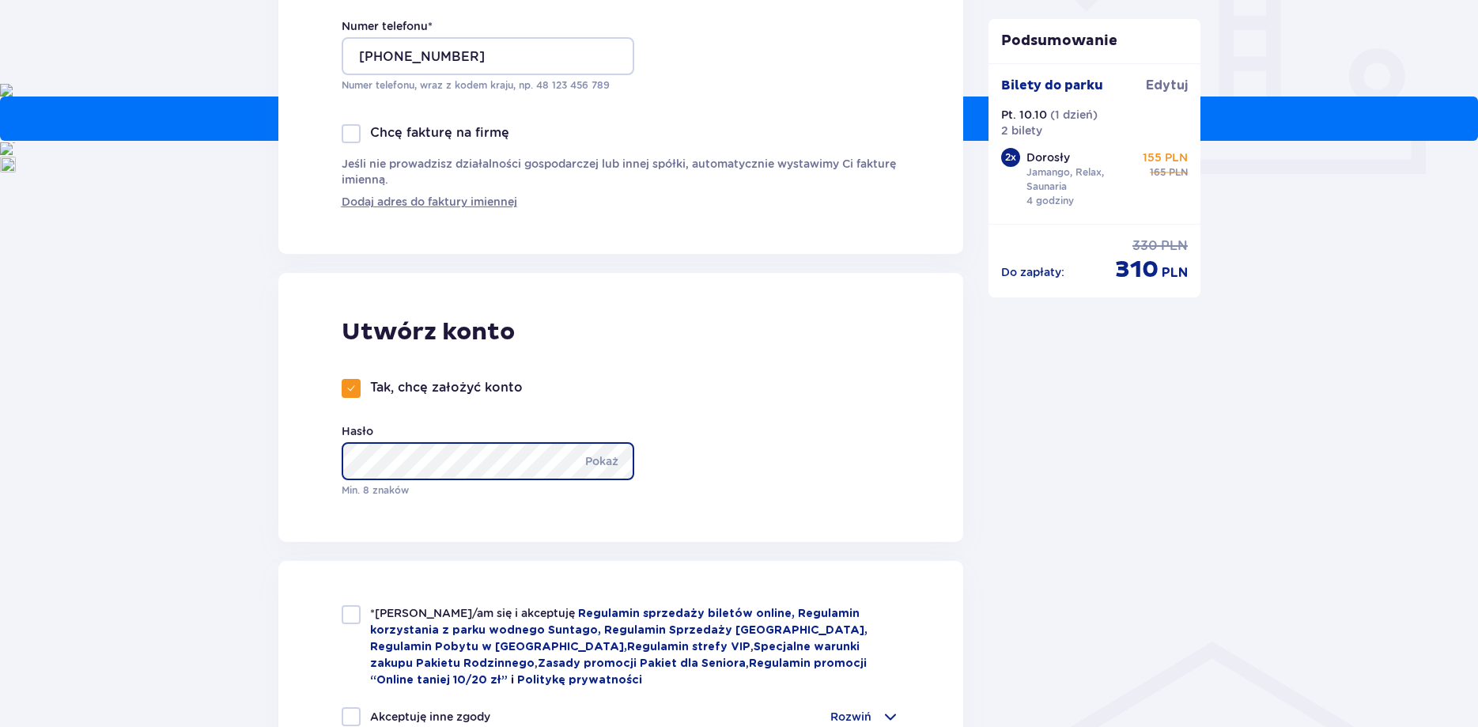
scroll to position [644, 0]
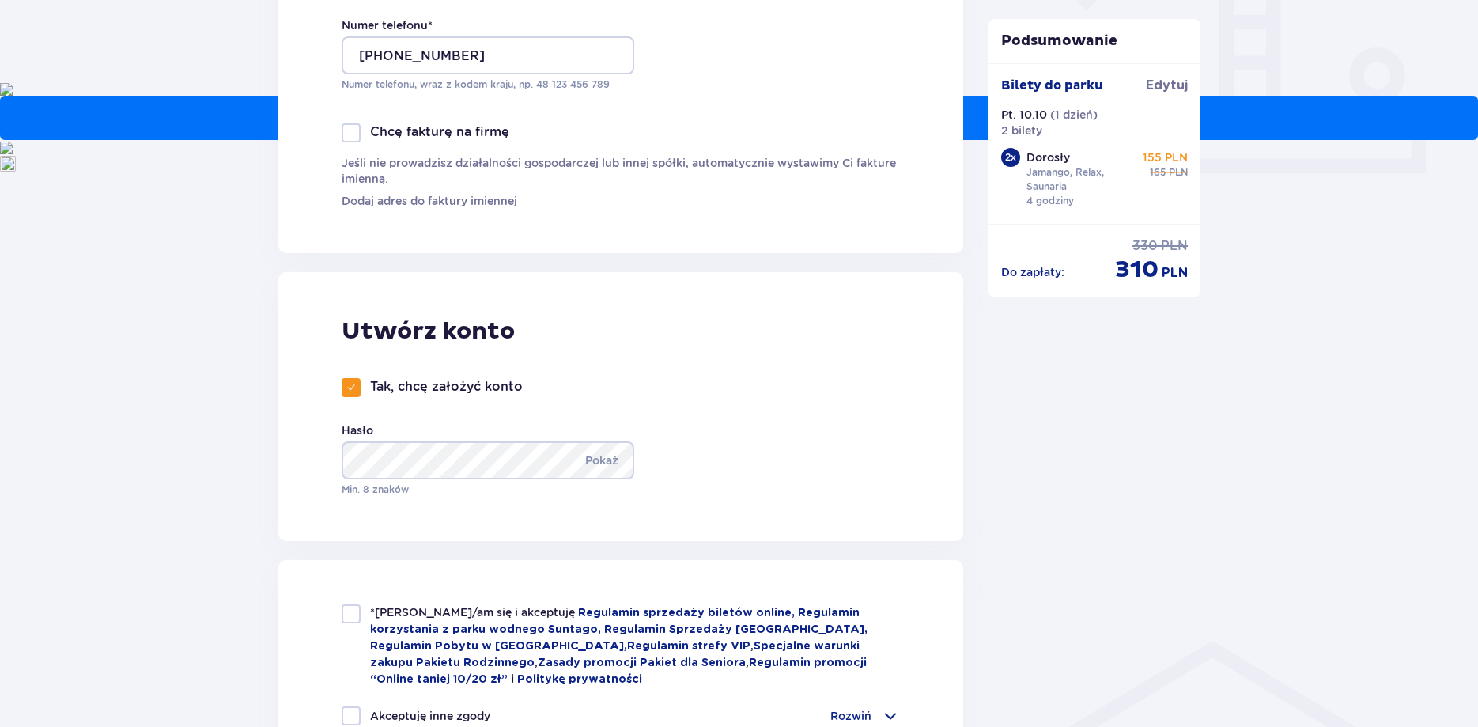
click at [365, 614] on div "*Zapoznałem/am się i akceptuję Regulamin sprzedaży biletów online, Regulamin ko…" at bounding box center [621, 645] width 559 height 83
checkbox input "true"
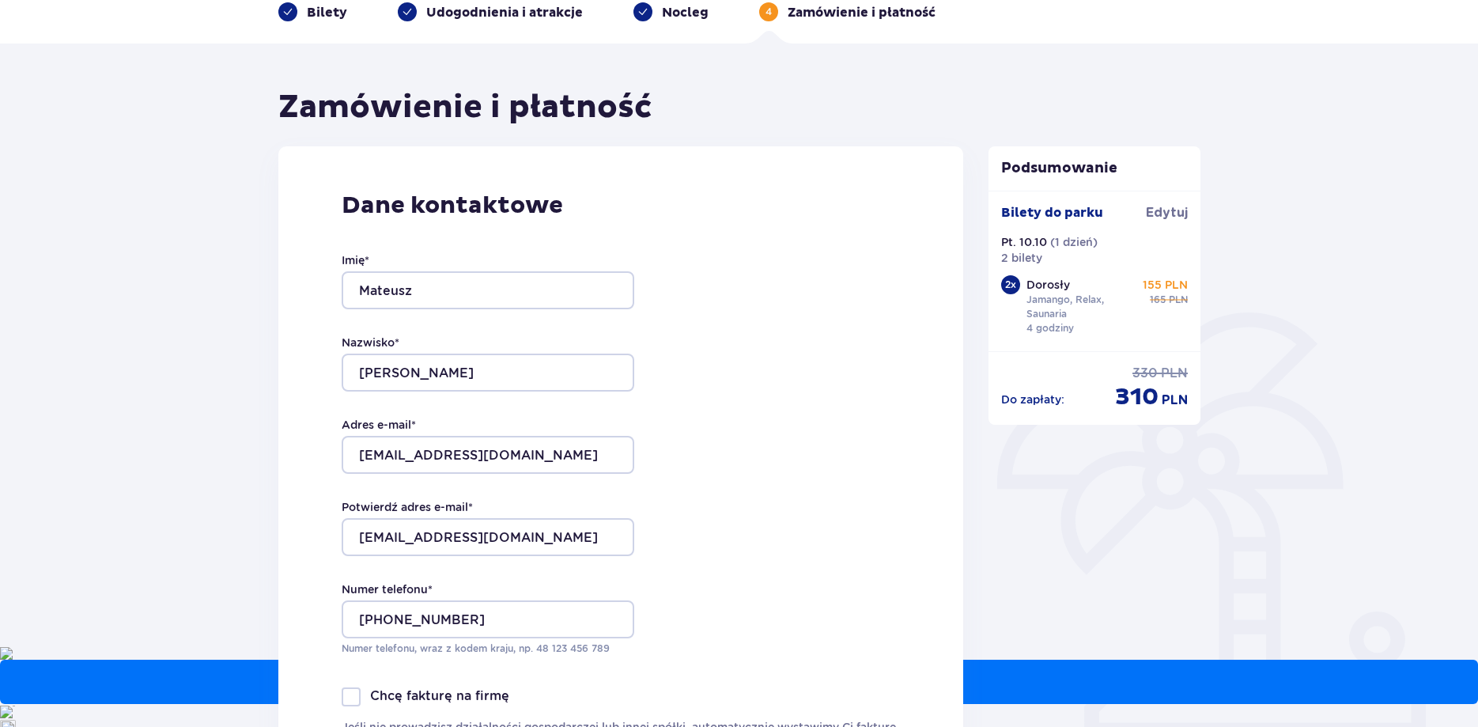
scroll to position [0, 0]
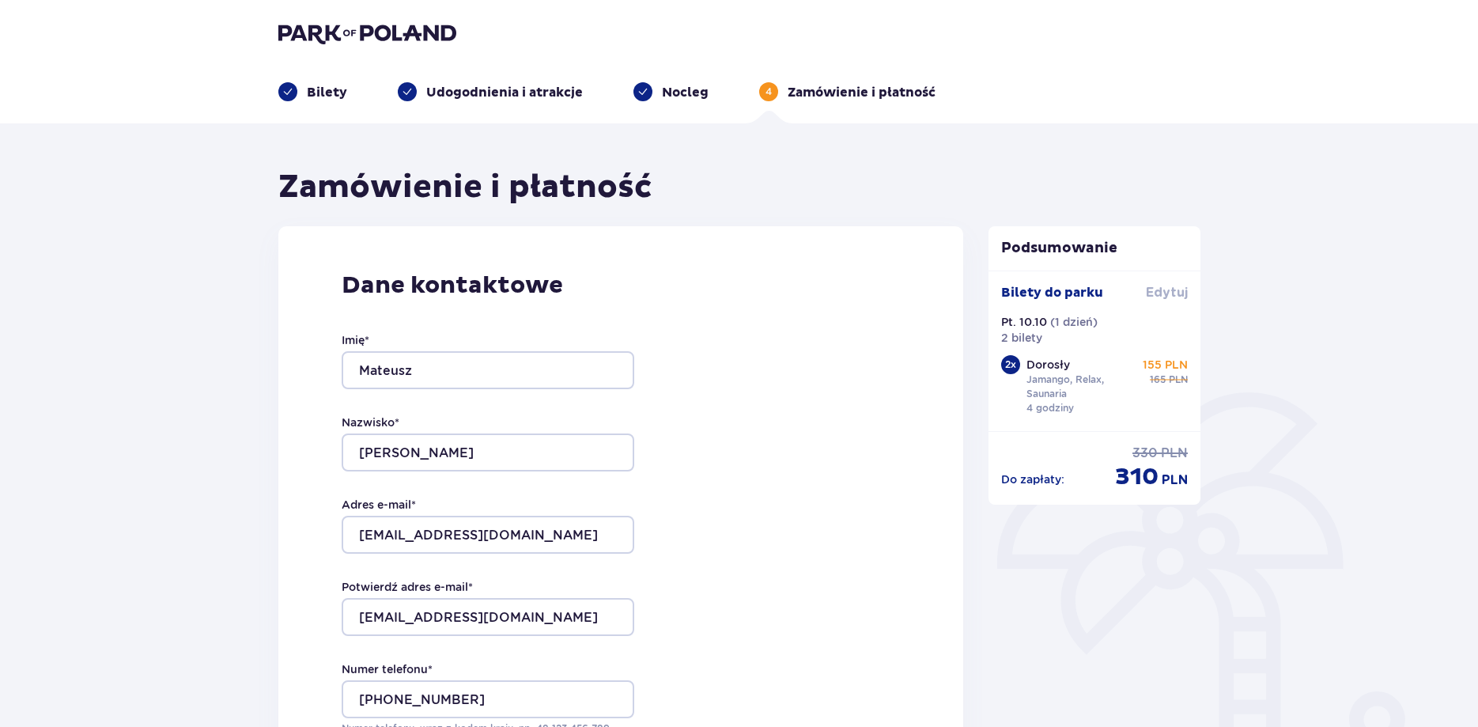
click at [1176, 291] on span "Edytuj" at bounding box center [1167, 292] width 42 height 17
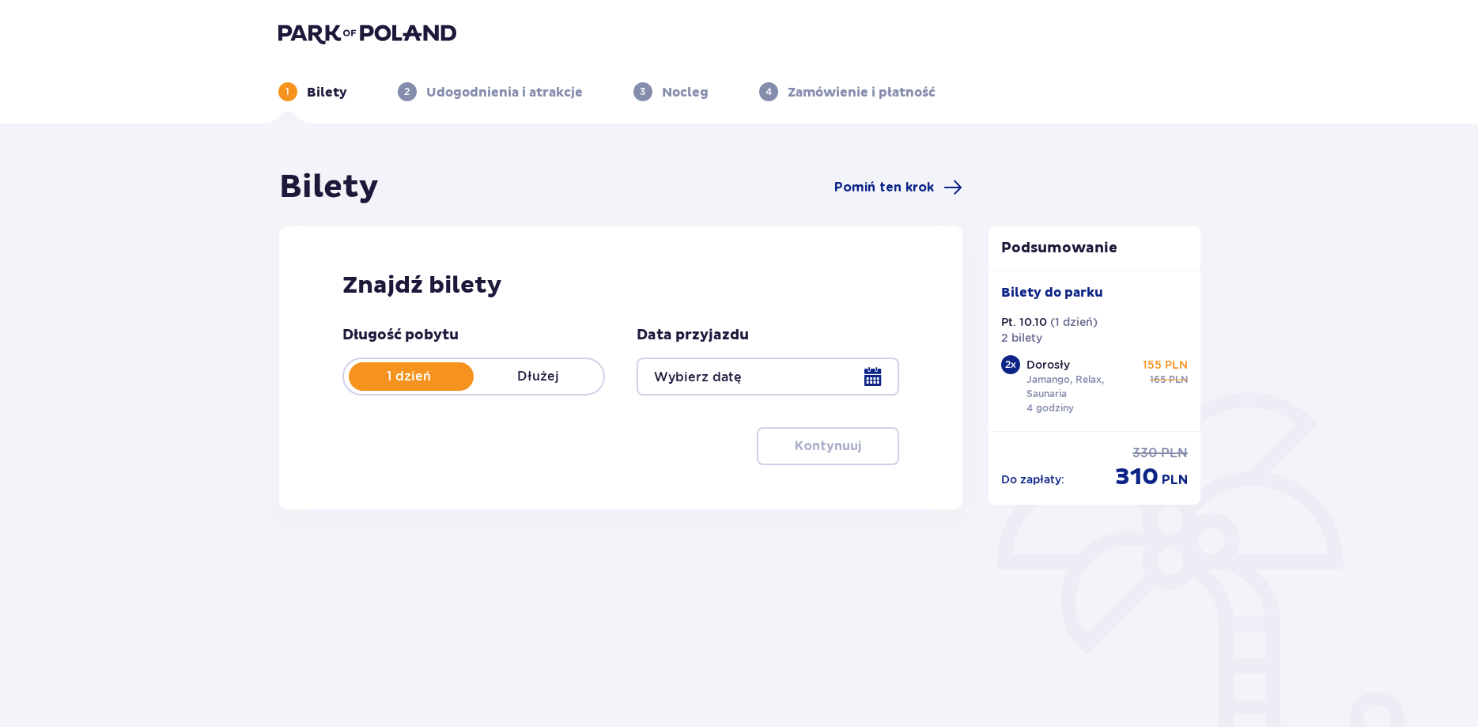
type input "10.10.25"
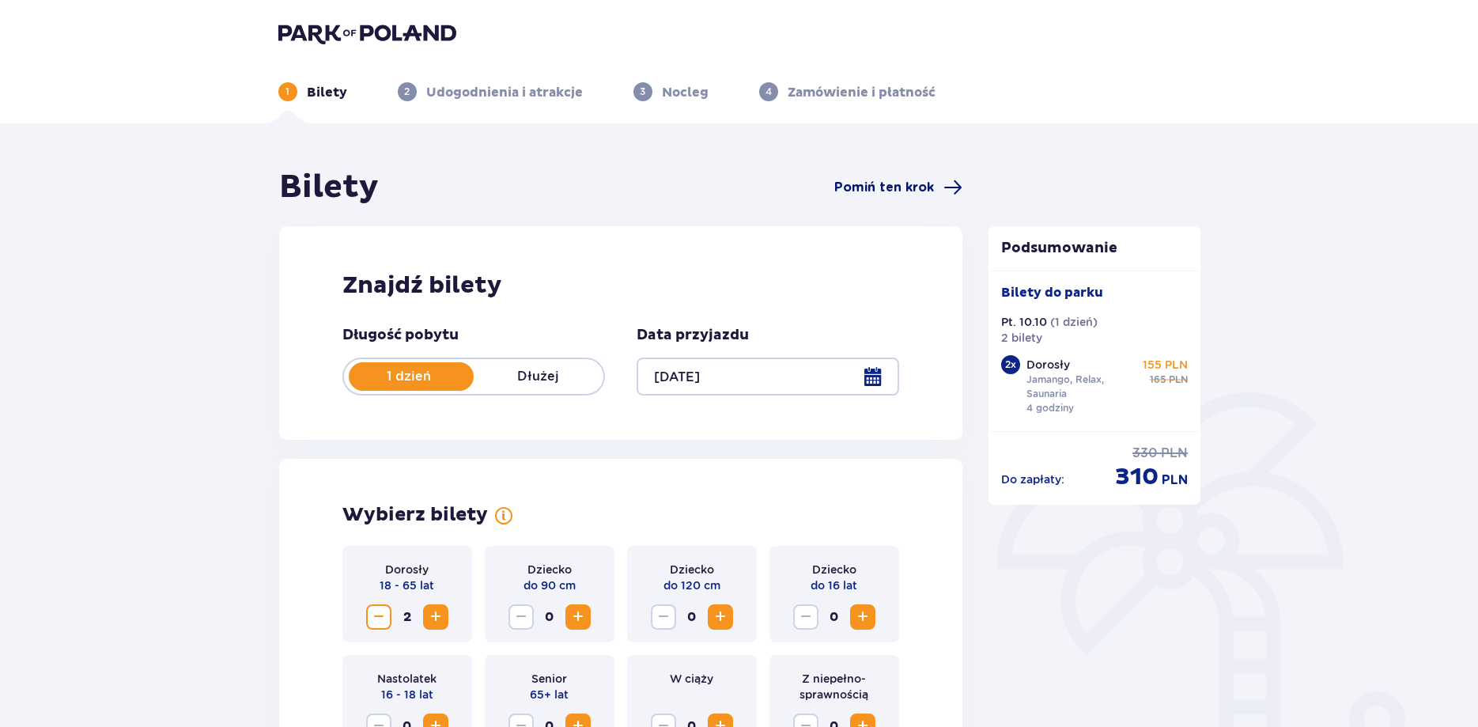
click at [921, 191] on span "Pomiń ten krok" at bounding box center [884, 187] width 100 height 17
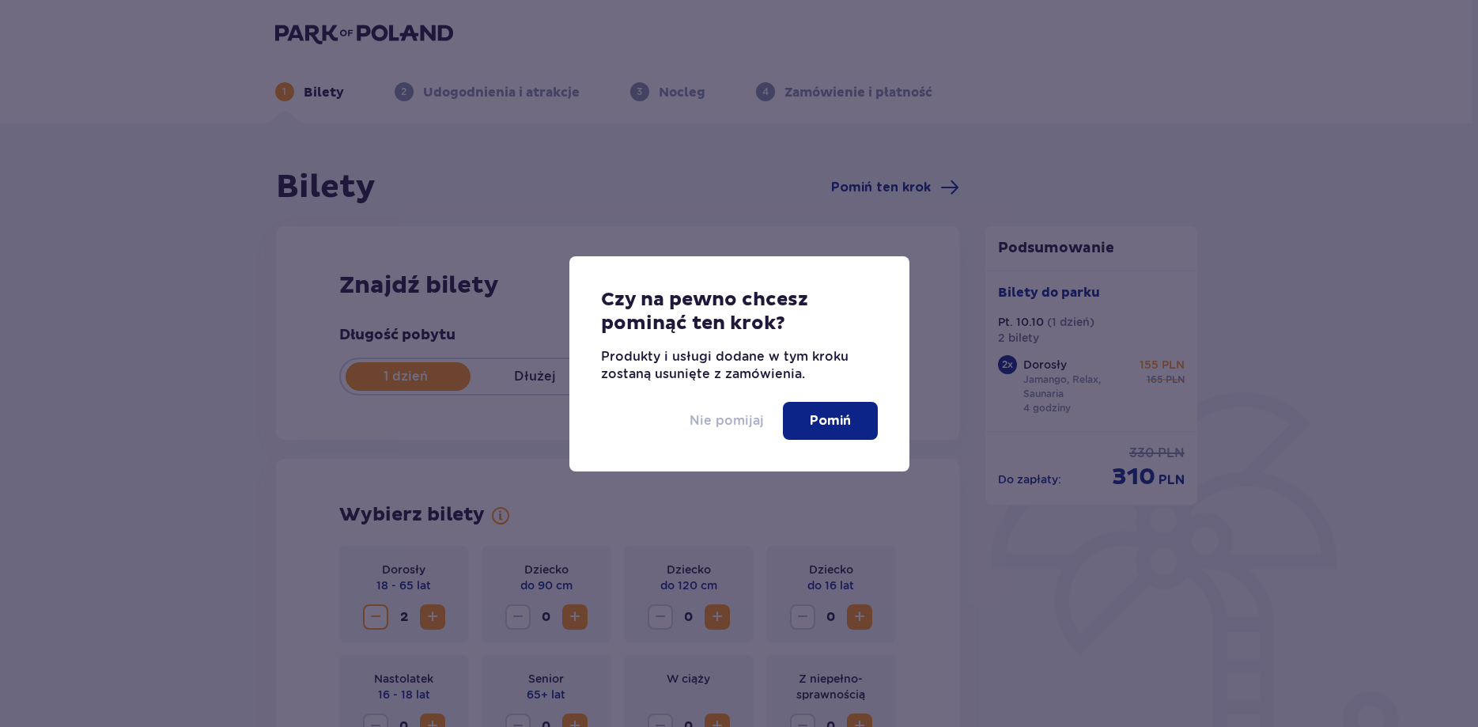
click at [735, 421] on p "Nie pomijaj" at bounding box center [726, 420] width 74 height 17
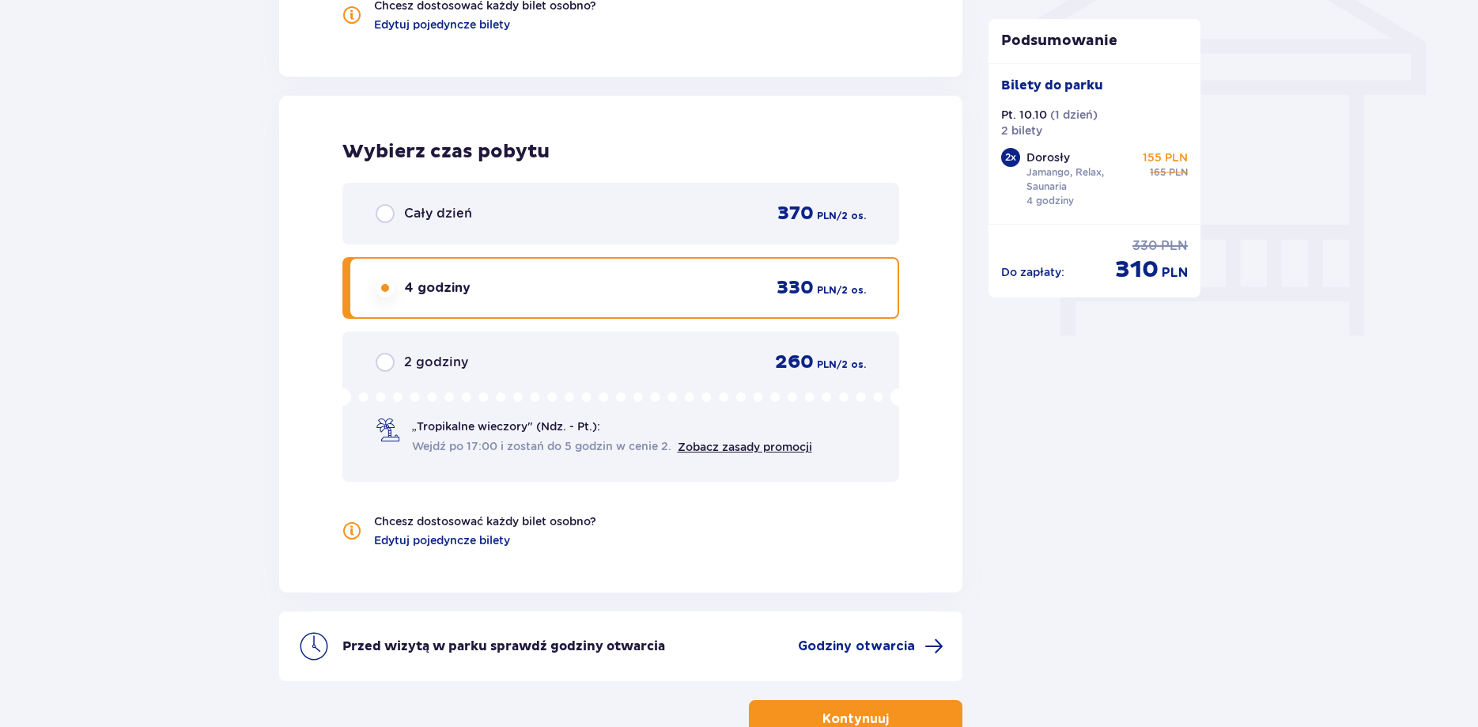
scroll to position [1476, 0]
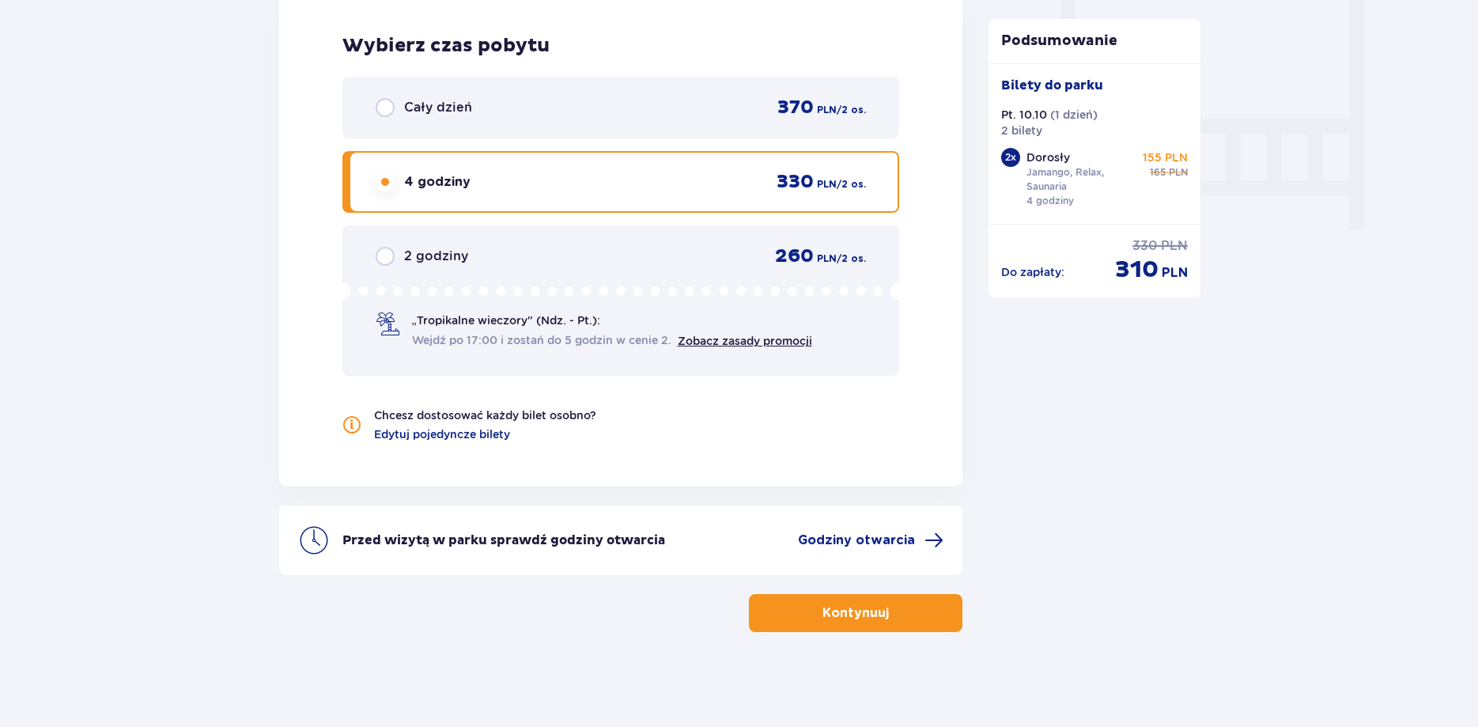
click at [871, 604] on button "Kontynuuj" at bounding box center [855, 613] width 213 height 38
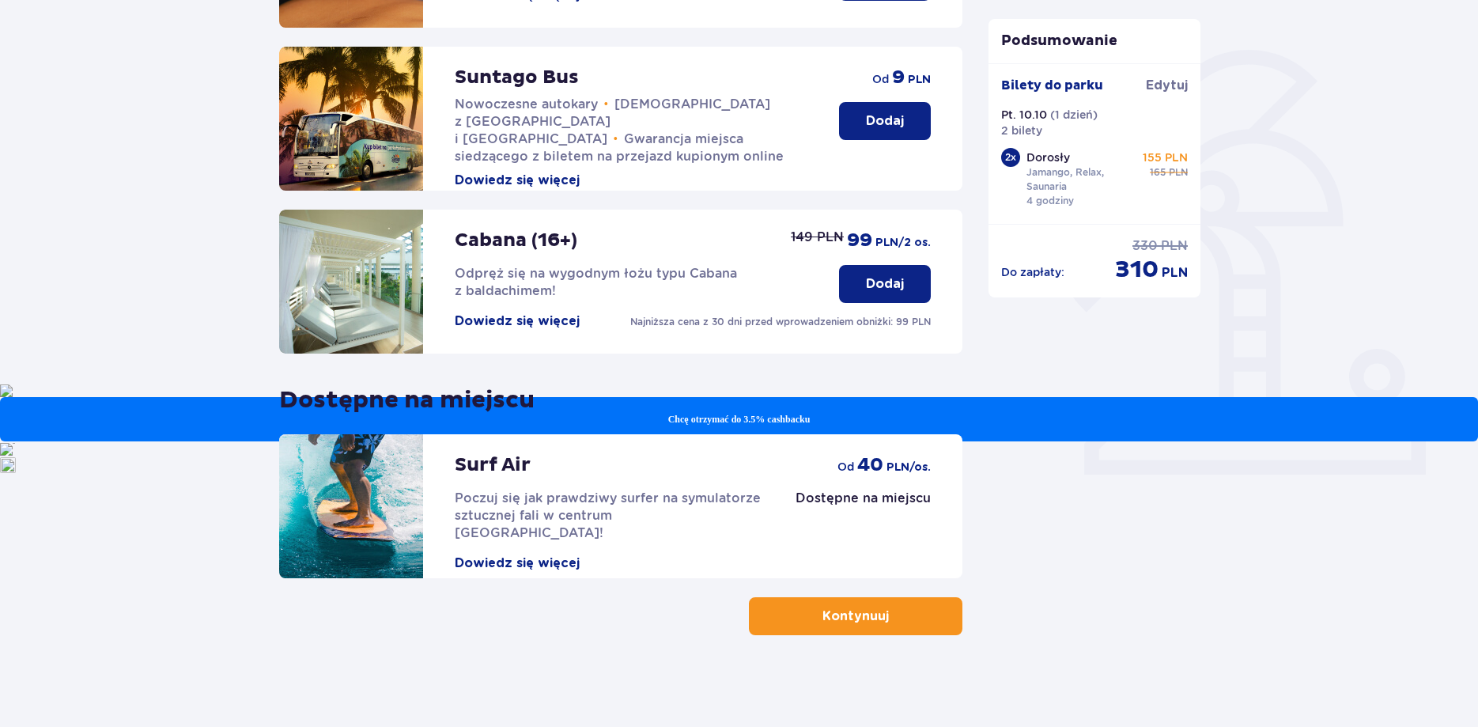
scroll to position [345, 0]
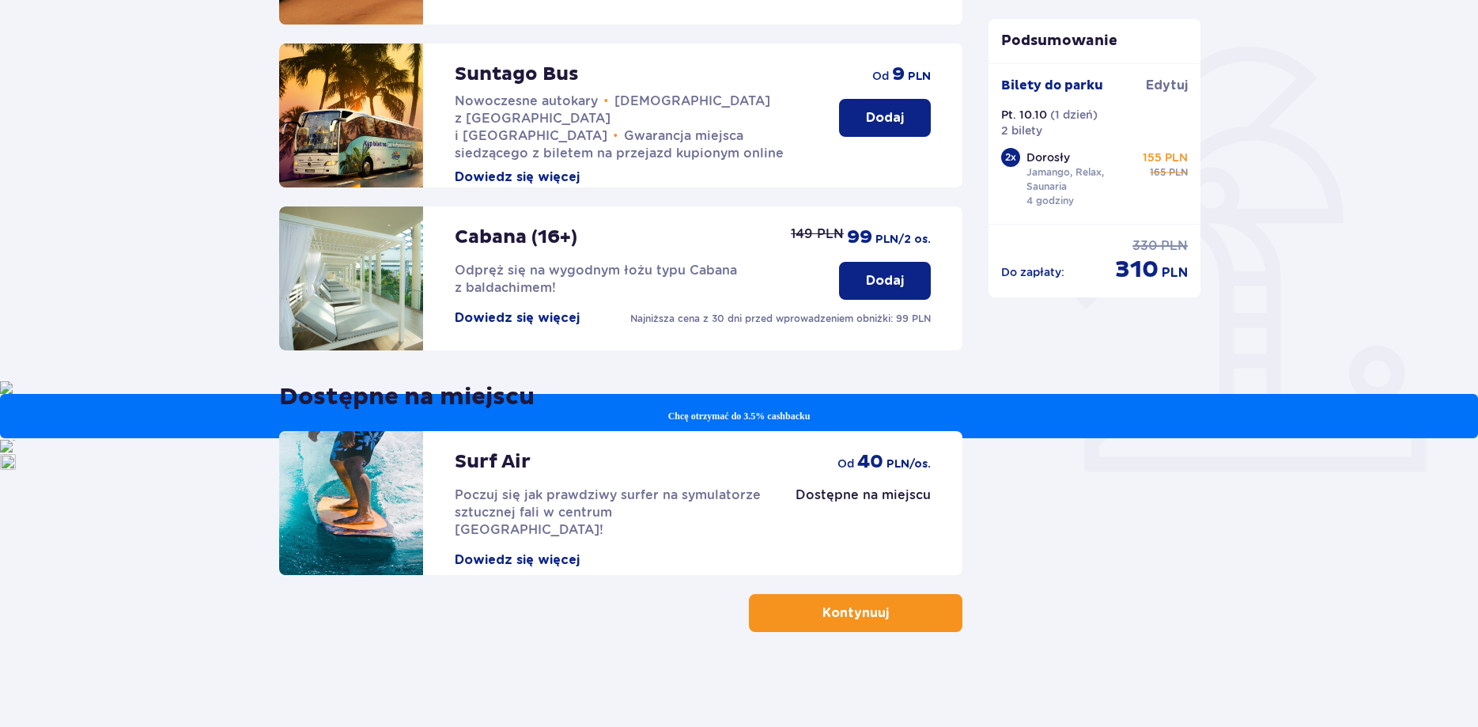
click at [867, 605] on p "Kontynuuj" at bounding box center [855, 612] width 66 height 17
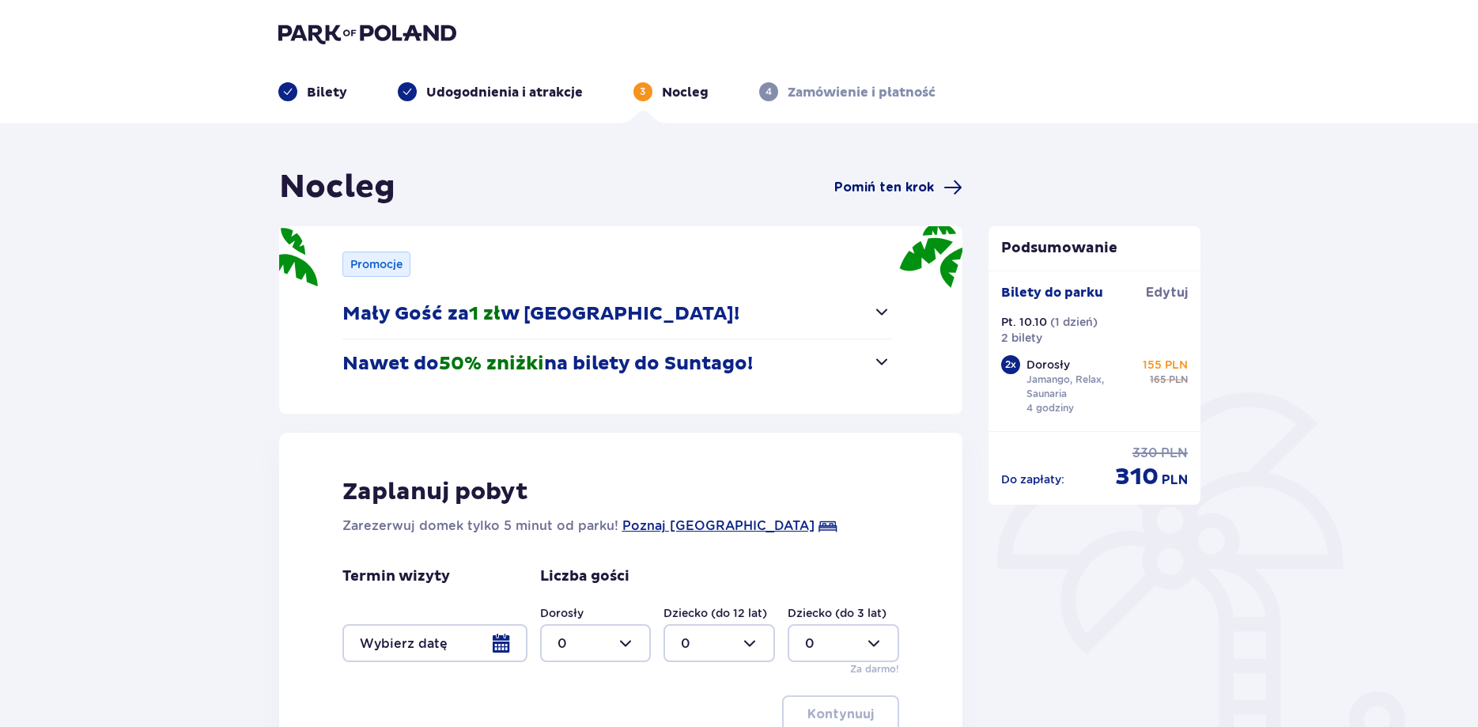
click at [891, 183] on span "Pomiń ten krok" at bounding box center [884, 187] width 100 height 17
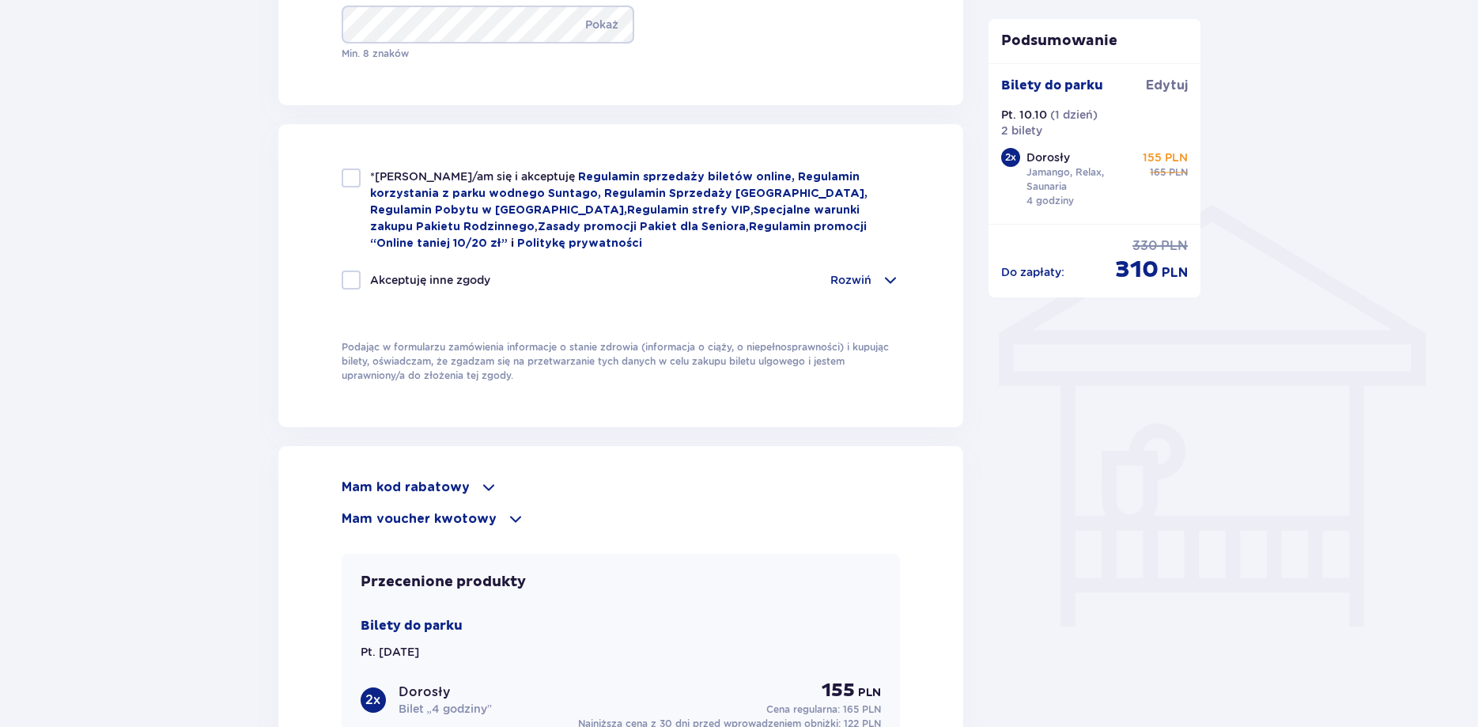
scroll to position [1082, 0]
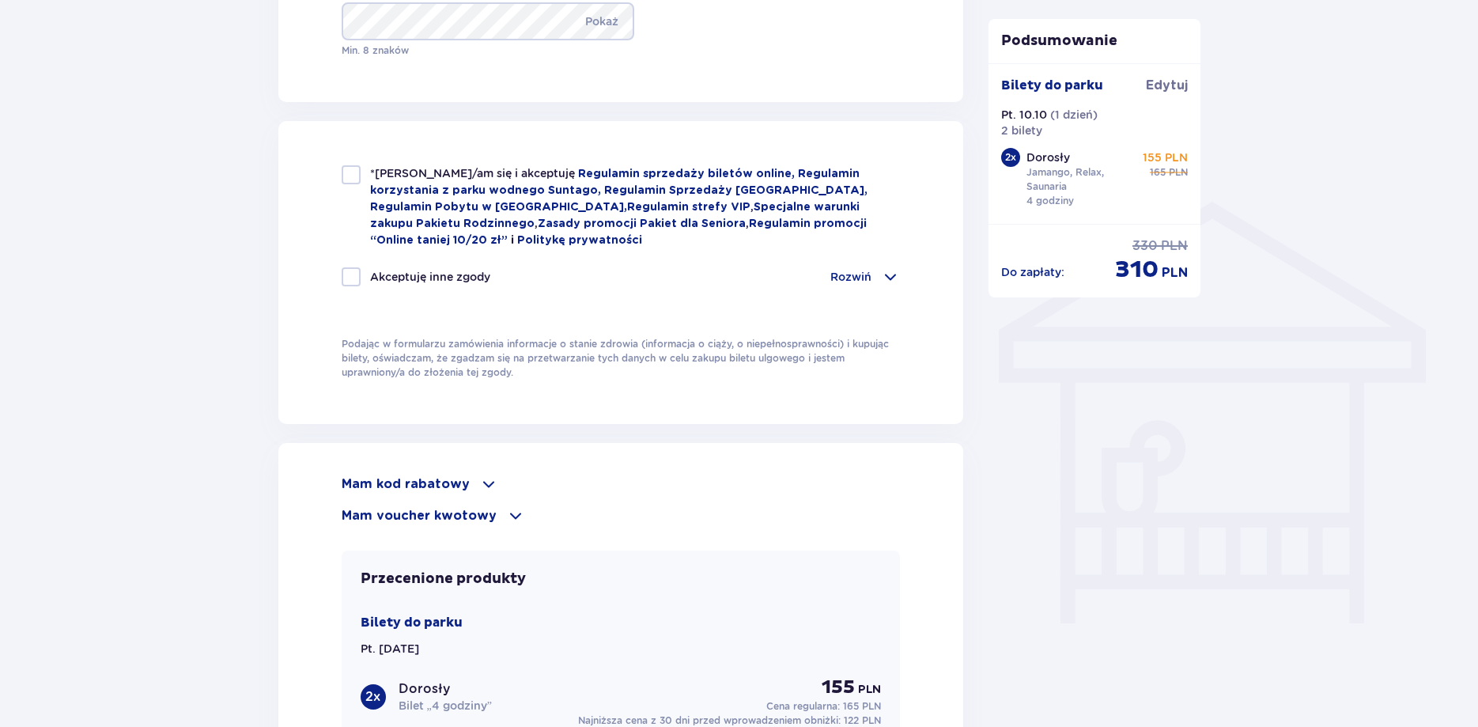
click at [350, 172] on div at bounding box center [351, 174] width 19 height 19
checkbox input "true"
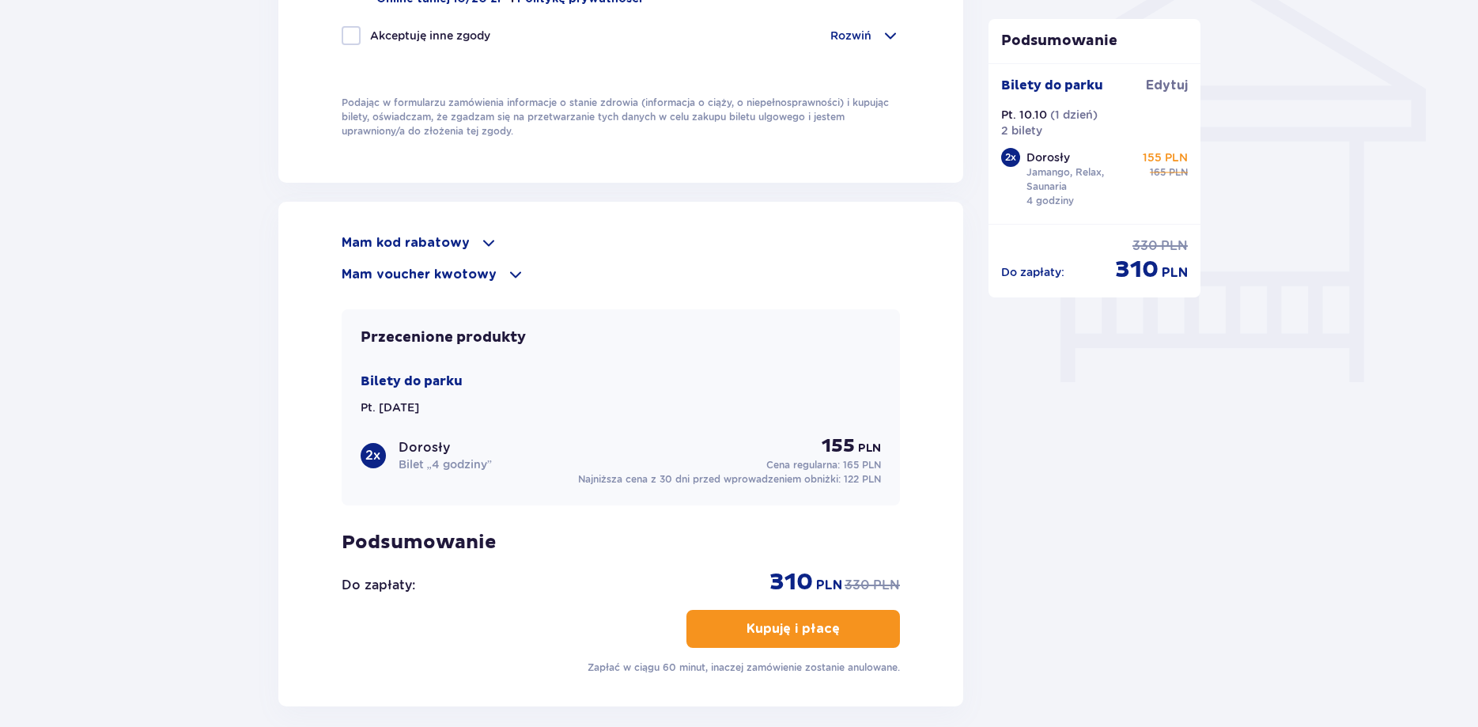
scroll to position [1324, 0]
click at [468, 239] on div "Mam kod rabatowy" at bounding box center [621, 241] width 559 height 19
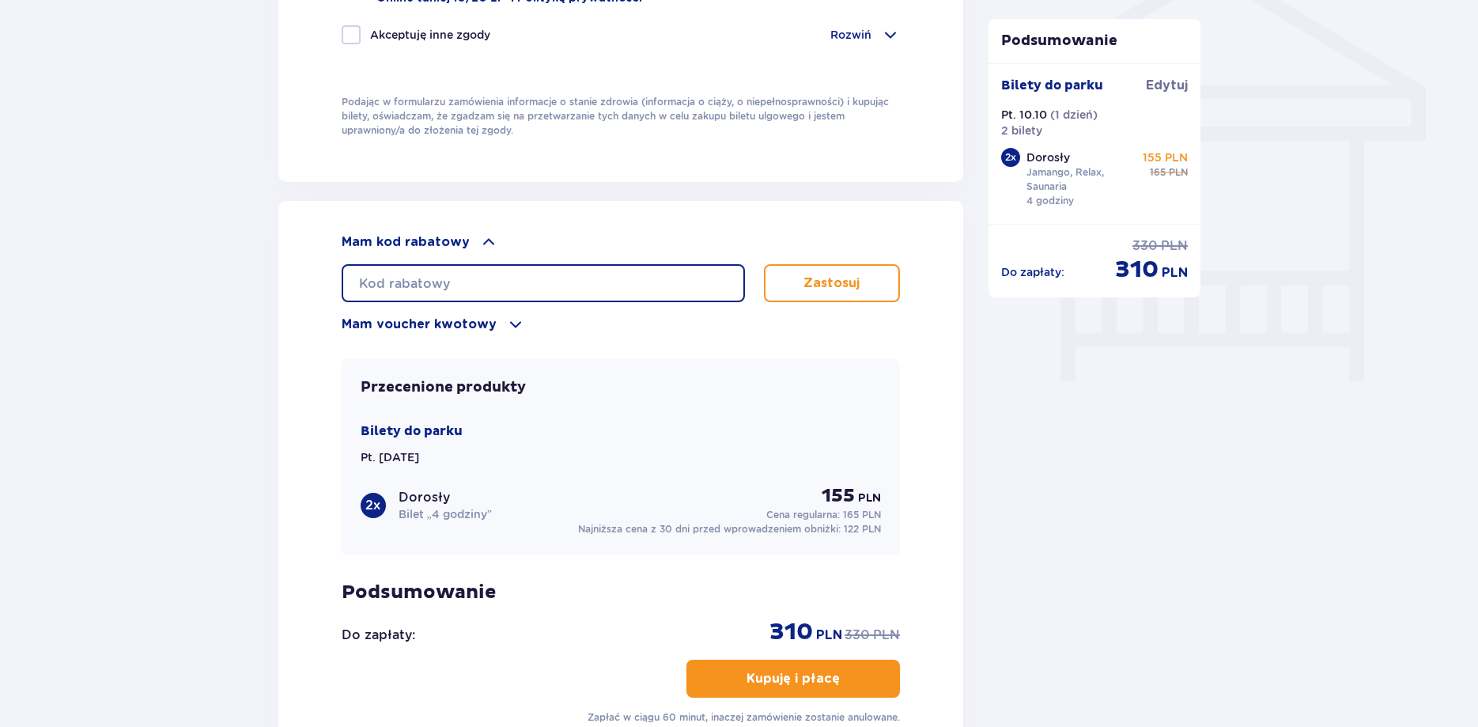
drag, startPoint x: 478, startPoint y: 281, endPoint x: 486, endPoint y: 283, distance: 9.0
click at [478, 281] on input "text" at bounding box center [543, 283] width 403 height 38
type input "LDD013MR3VZTH0"
click at [802, 277] on button "Zastosuj" at bounding box center [832, 283] width 137 height 38
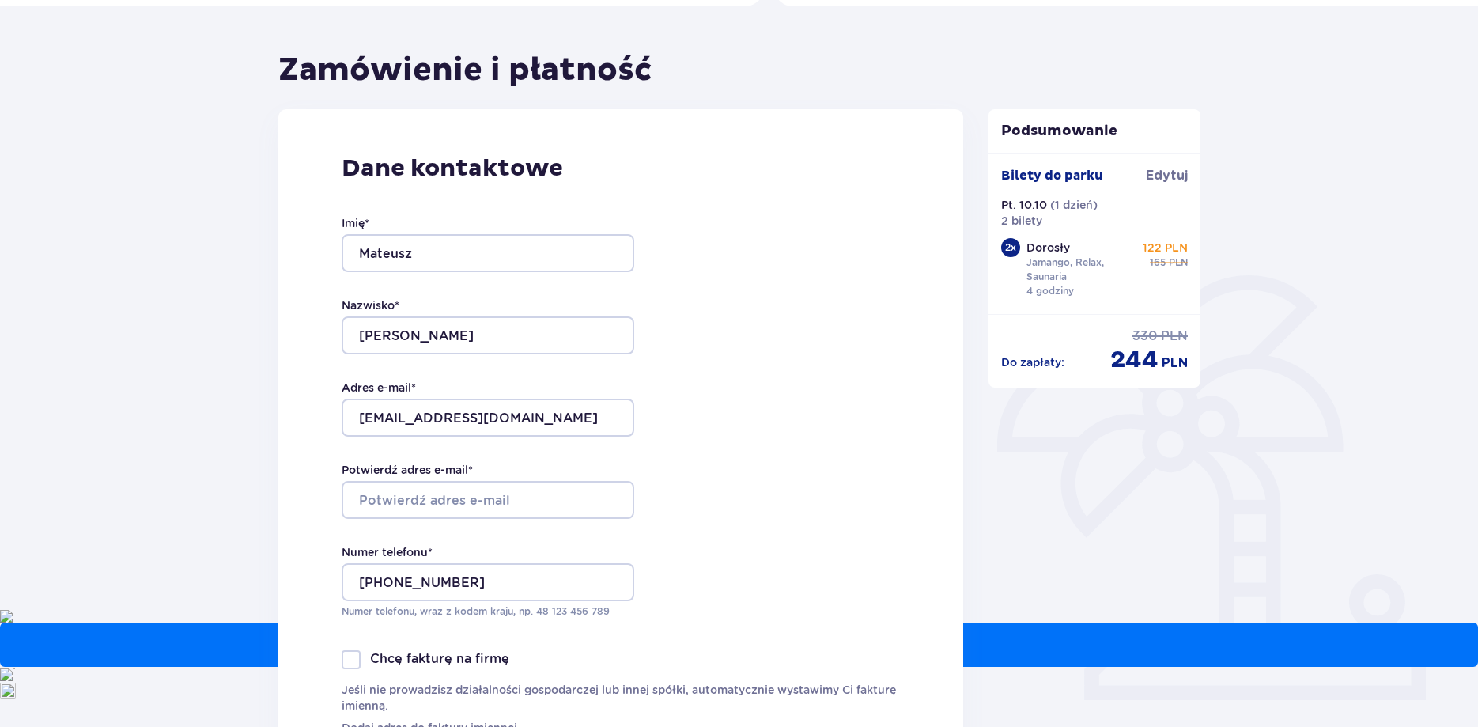
scroll to position [116, 0]
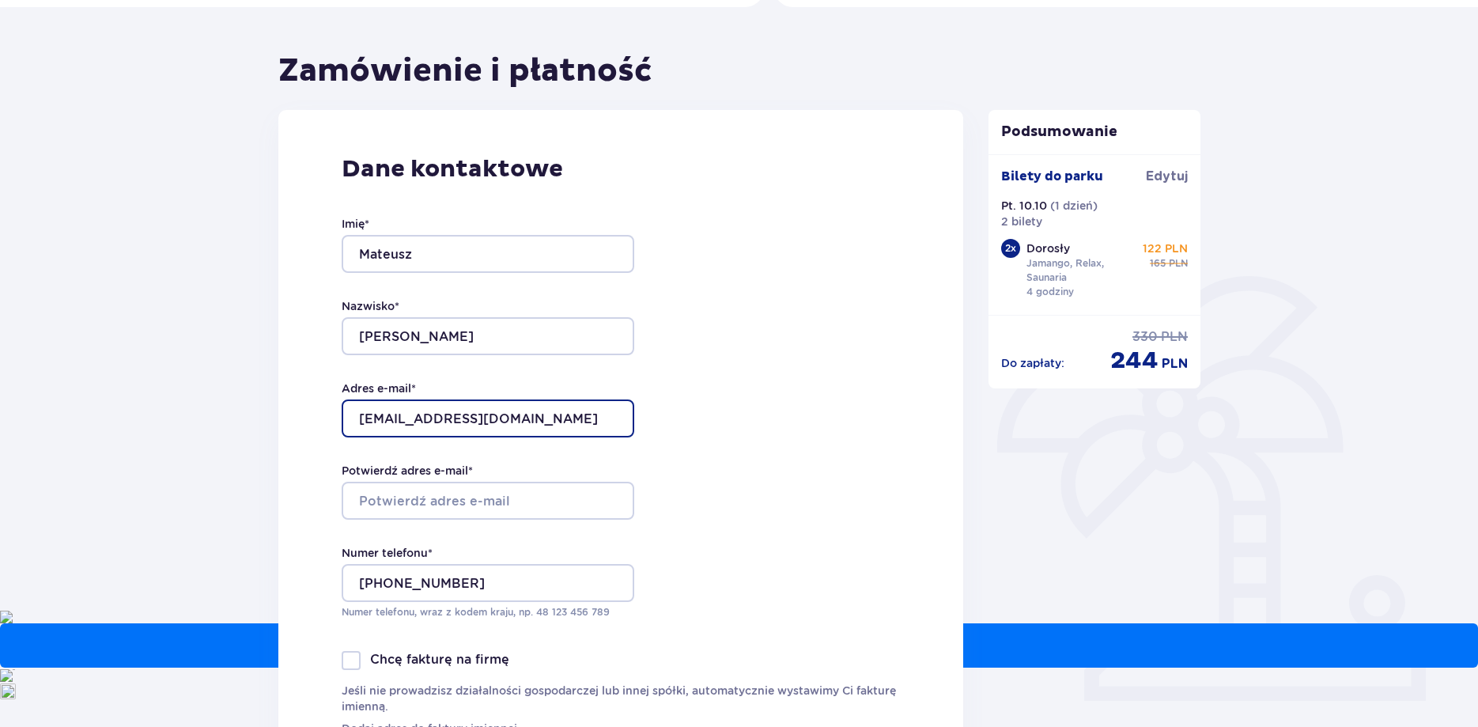
click at [502, 416] on input "matibekier0666@gmail.com" at bounding box center [488, 418] width 293 height 38
click at [757, 453] on div "Dane kontaktowe Imię * Mateusz Nazwisko * Przybylski Adres e-mail * matibekier0…" at bounding box center [620, 445] width 685 height 670
drag, startPoint x: 489, startPoint y: 434, endPoint x: 500, endPoint y: 421, distance: 16.8
click at [490, 434] on input "matibekier0666@gmail.com" at bounding box center [488, 418] width 293 height 38
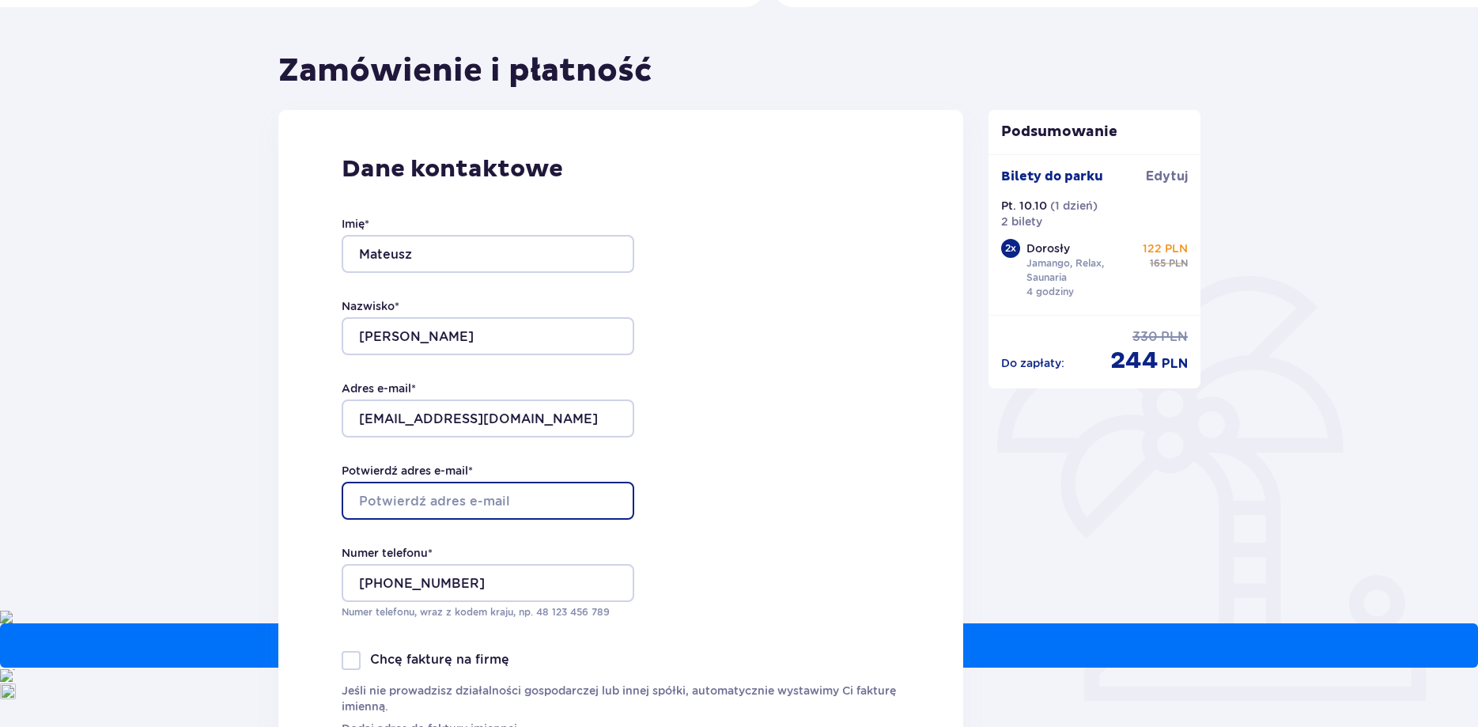
type input "matibekier0666@gmail.com"
click at [789, 490] on div "Dane kontaktowe Imię * Mateusz Nazwisko * Przybylski Adres e-mail * matibekier0…" at bounding box center [620, 445] width 685 height 670
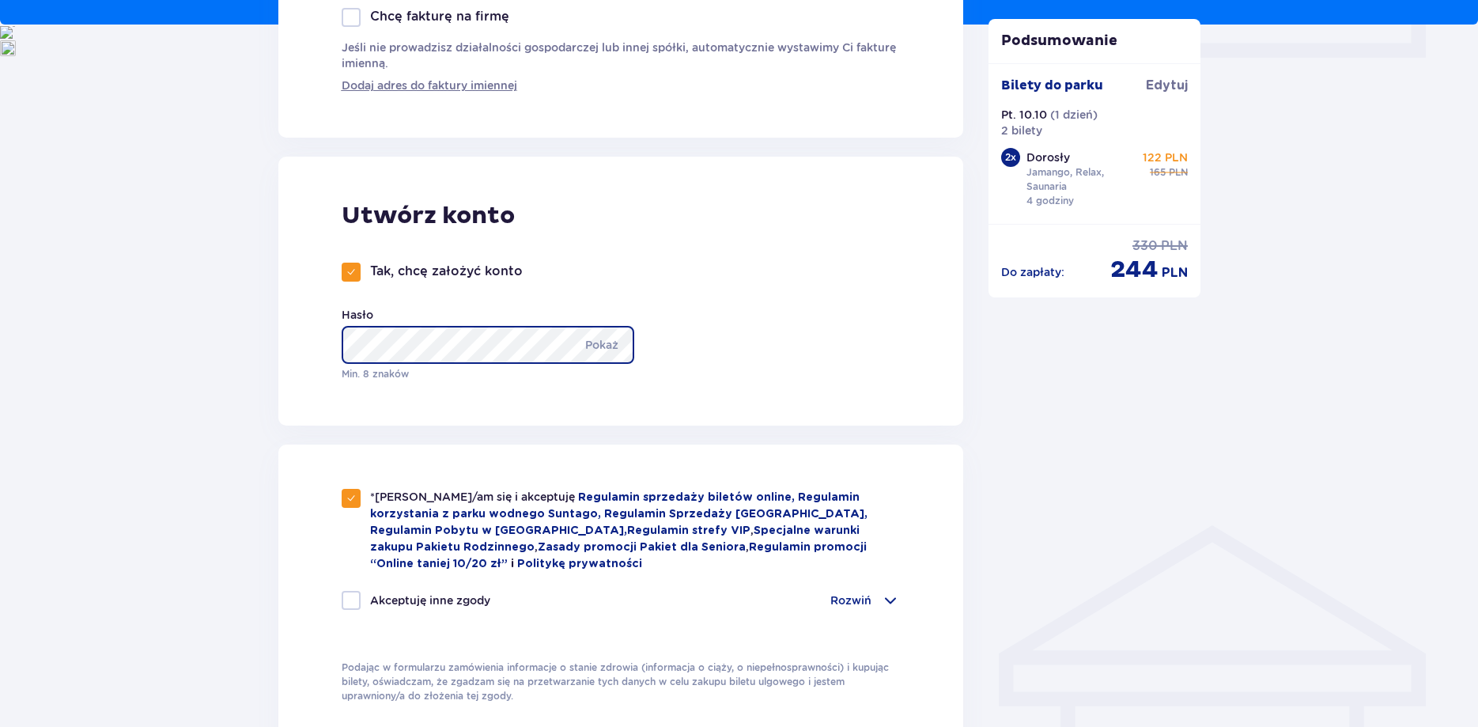
scroll to position [760, 0]
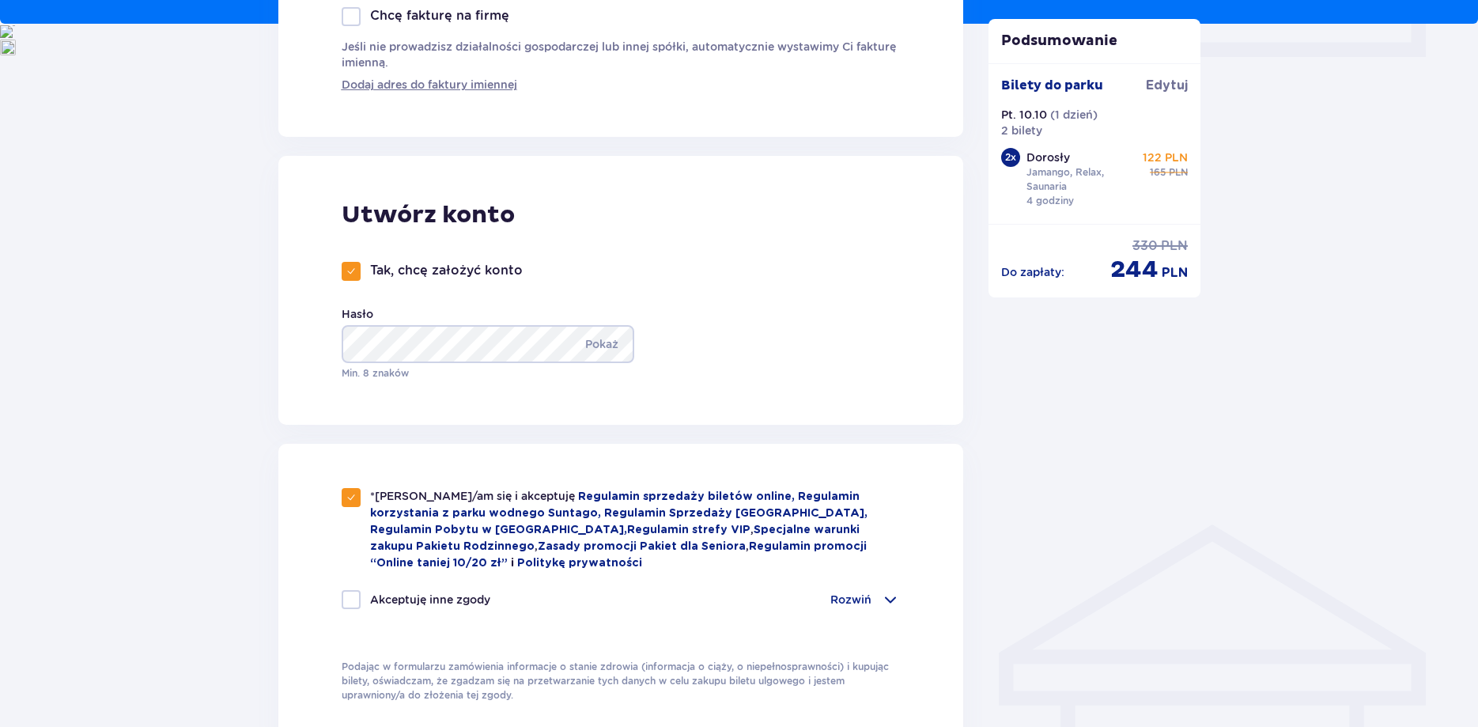
click at [830, 305] on div "Utwórz konto Tak, chcę założyć konto Hasło Pokaż Min. 8 znaków" at bounding box center [620, 290] width 685 height 269
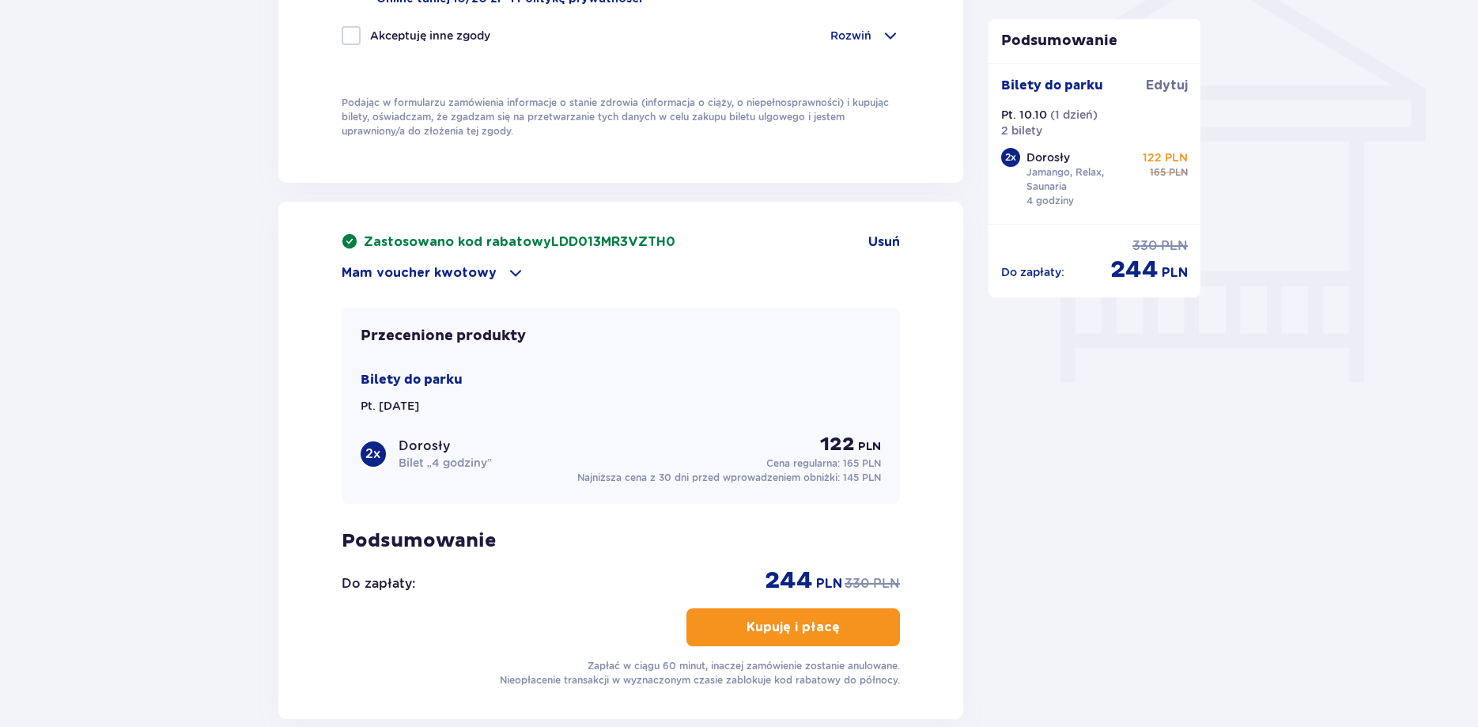
scroll to position [1324, 0]
click at [812, 631] on p "Kupuję i płacę" at bounding box center [792, 625] width 93 height 17
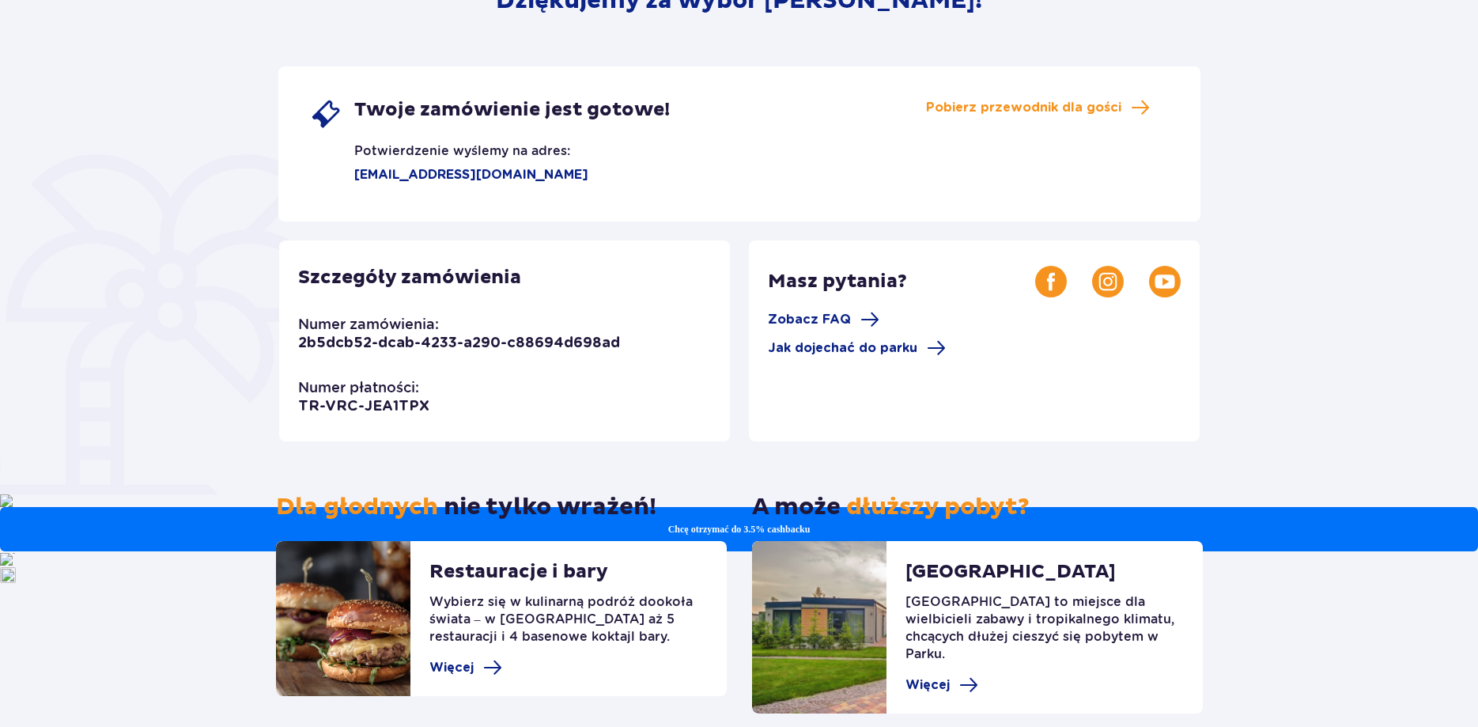
scroll to position [296, 0]
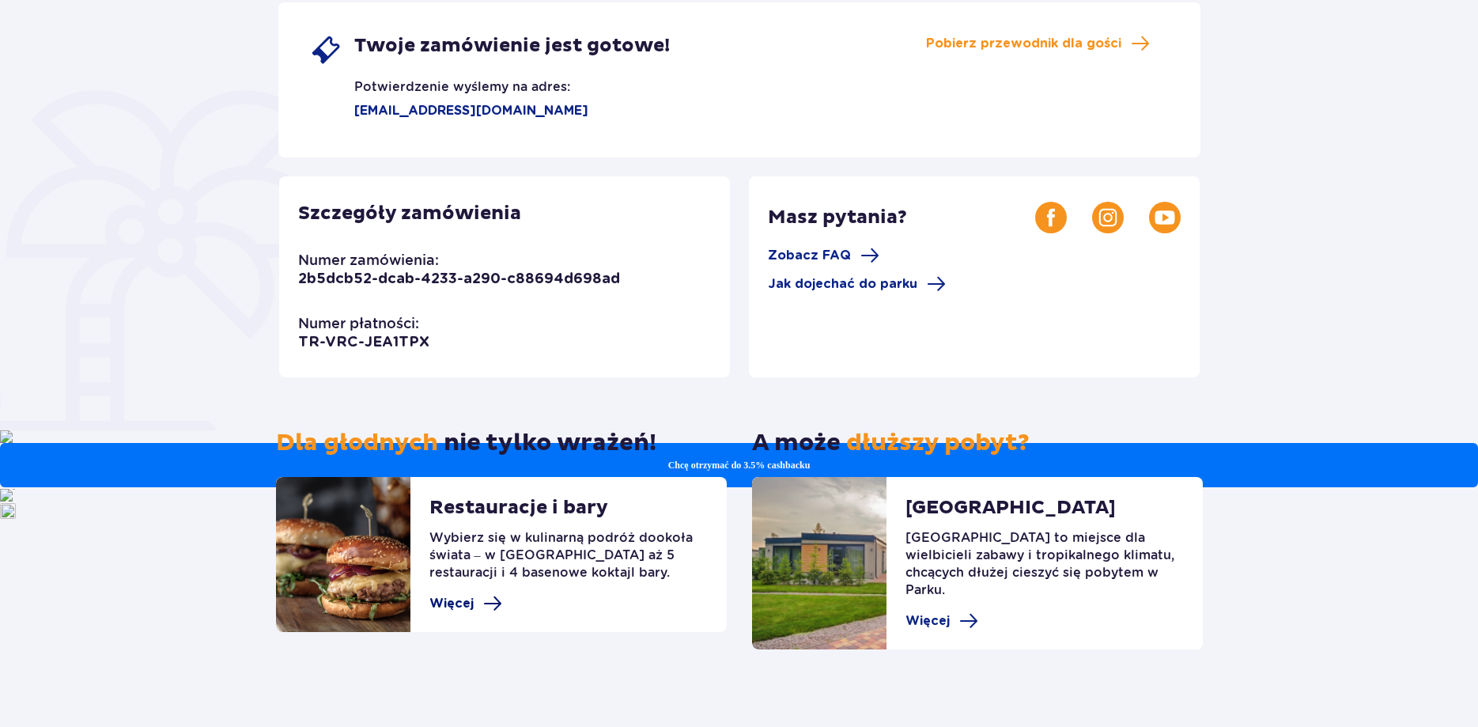
click at [460, 610] on span "Więcej" at bounding box center [451, 603] width 44 height 17
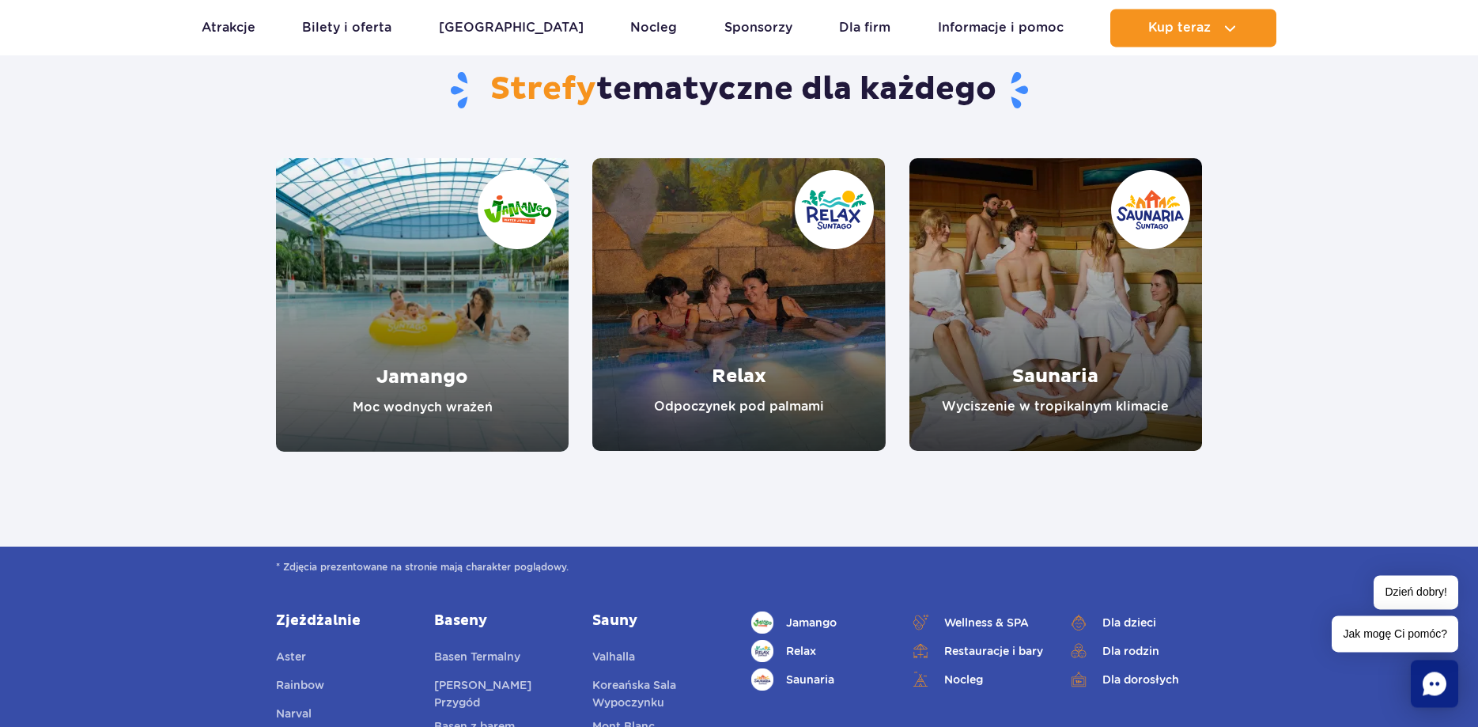
scroll to position [2741, 0]
click at [1057, 403] on link "Saunaria" at bounding box center [1055, 303] width 293 height 293
